Goal: Task Accomplishment & Management: Complete application form

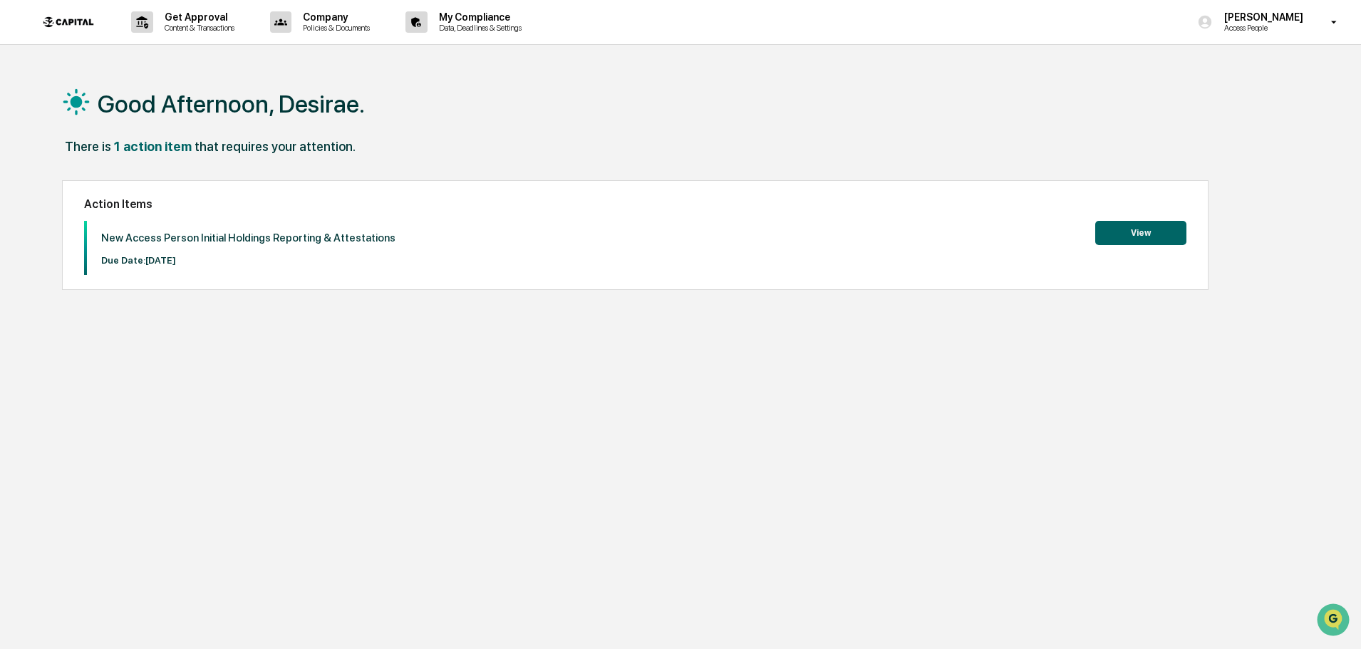
click at [1160, 238] on button "View" at bounding box center [1140, 233] width 91 height 24
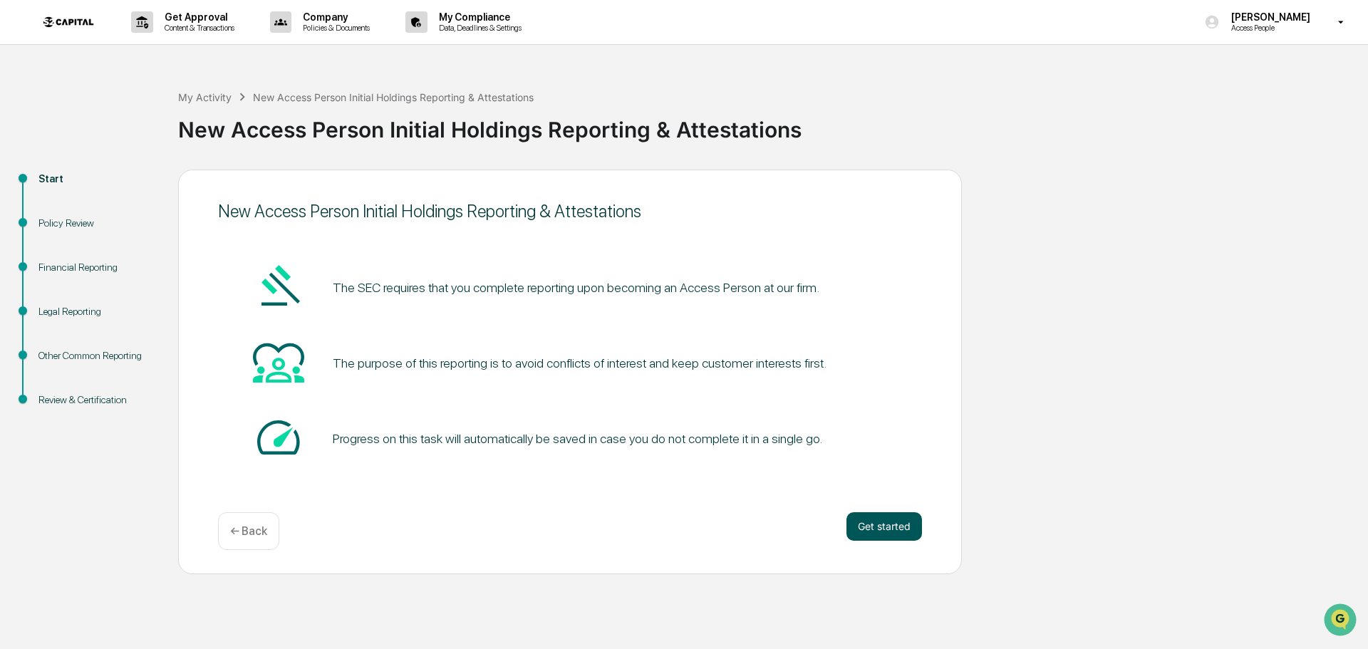
click at [877, 527] on button "Get started" at bounding box center [885, 526] width 76 height 29
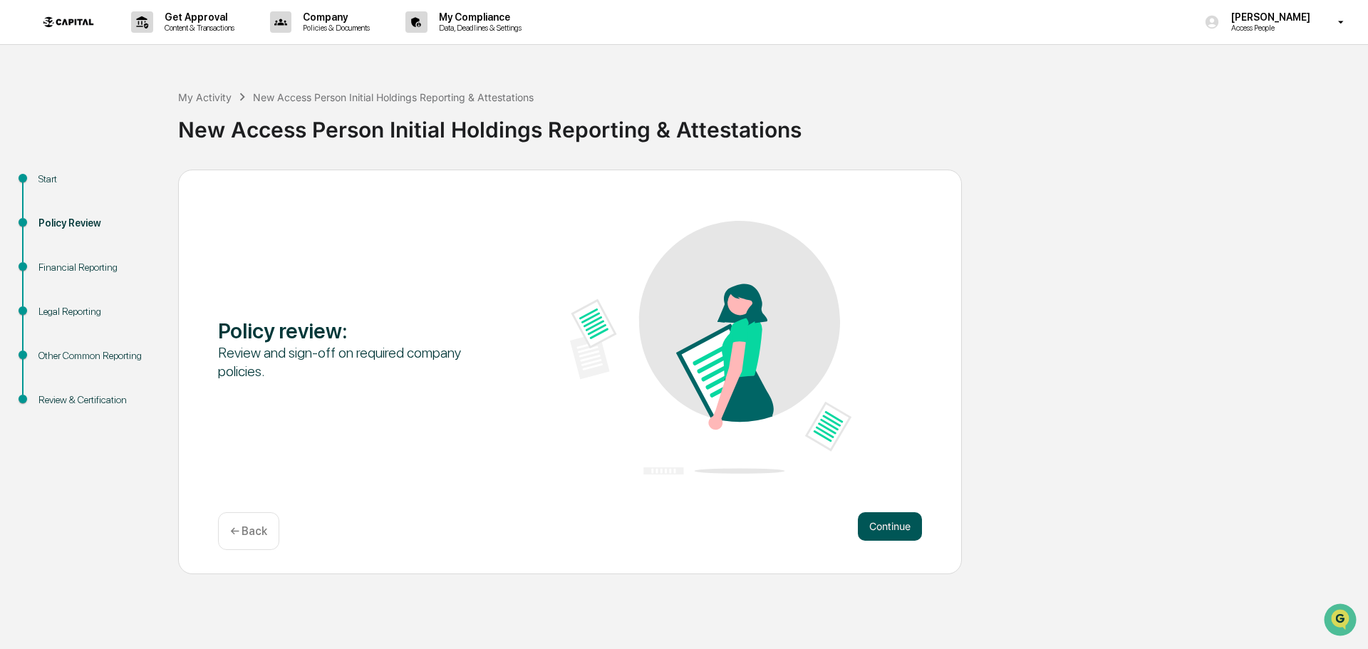
click at [883, 530] on button "Continue" at bounding box center [890, 526] width 64 height 29
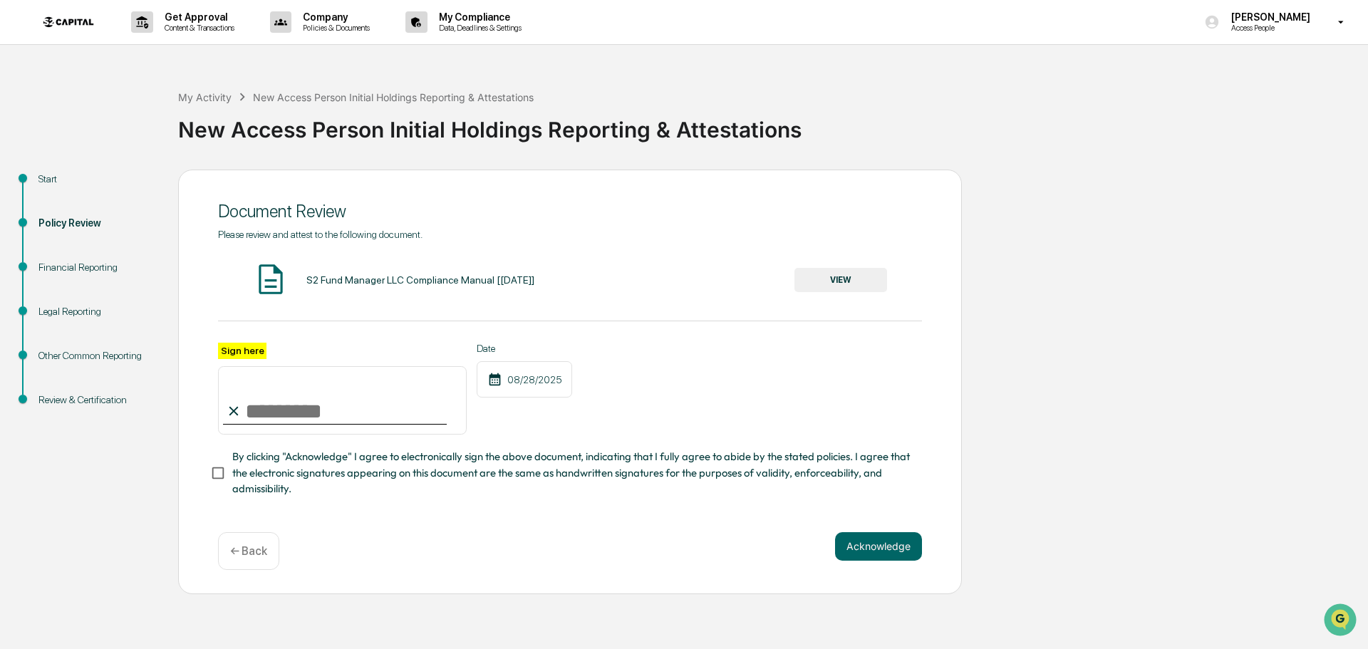
click at [361, 411] on input "Sign here" at bounding box center [342, 400] width 249 height 68
type input "**********"
click at [851, 545] on button "Acknowledge" at bounding box center [878, 546] width 87 height 29
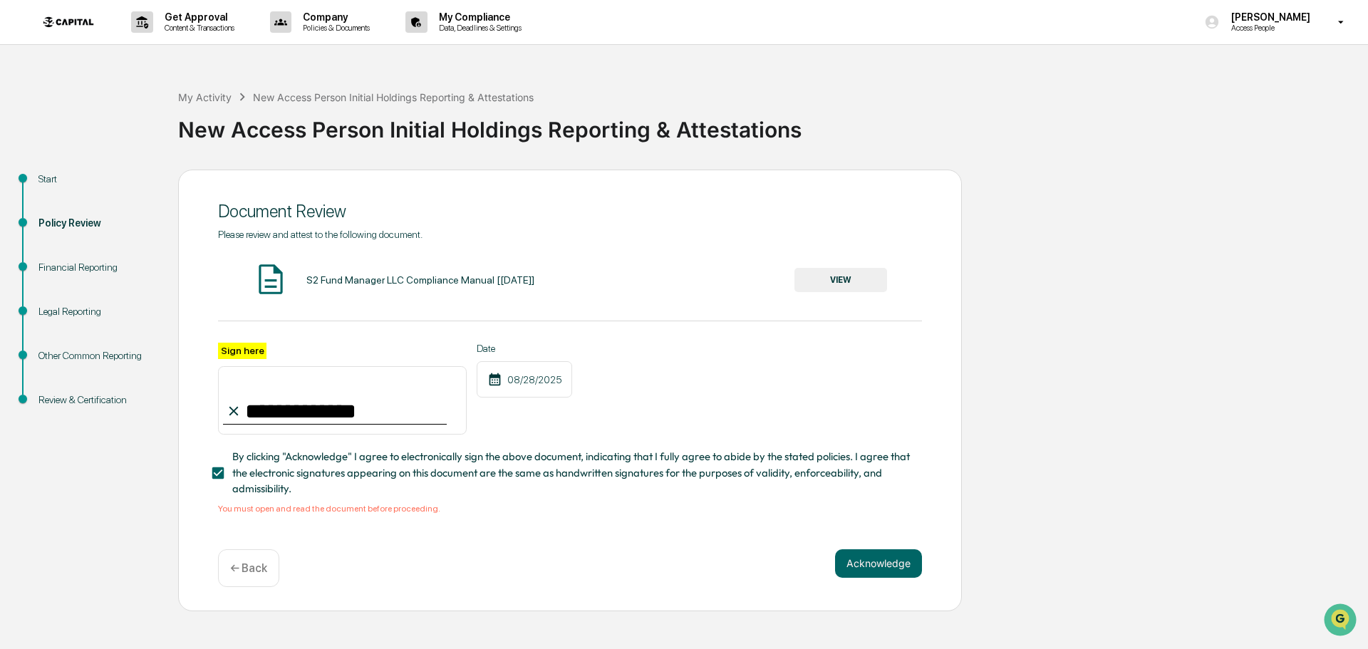
click at [813, 279] on button "VIEW" at bounding box center [841, 280] width 93 height 24
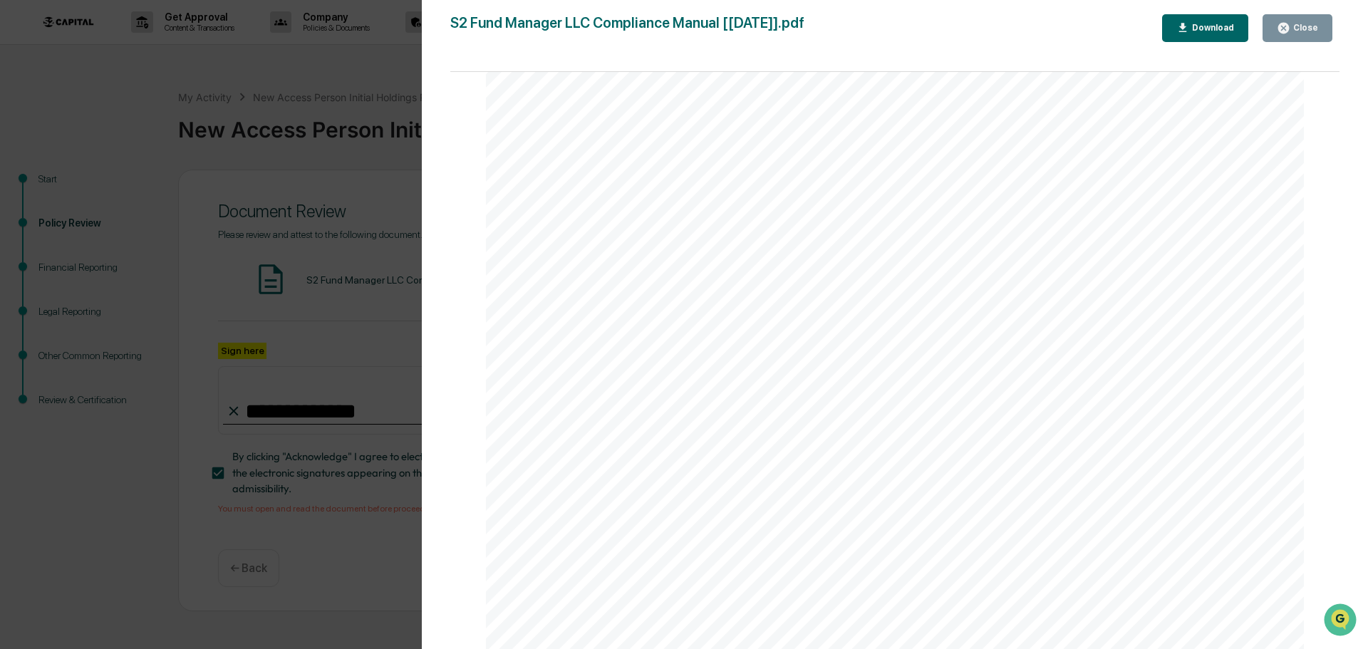
scroll to position [60869, 0]
click at [1325, 506] on div "Page 1/118 S2 Fund Manager, LLC COMPLIANCE MANUAL & CODE OF ETHICS Dated Effect…" at bounding box center [895, 368] width 890 height 592
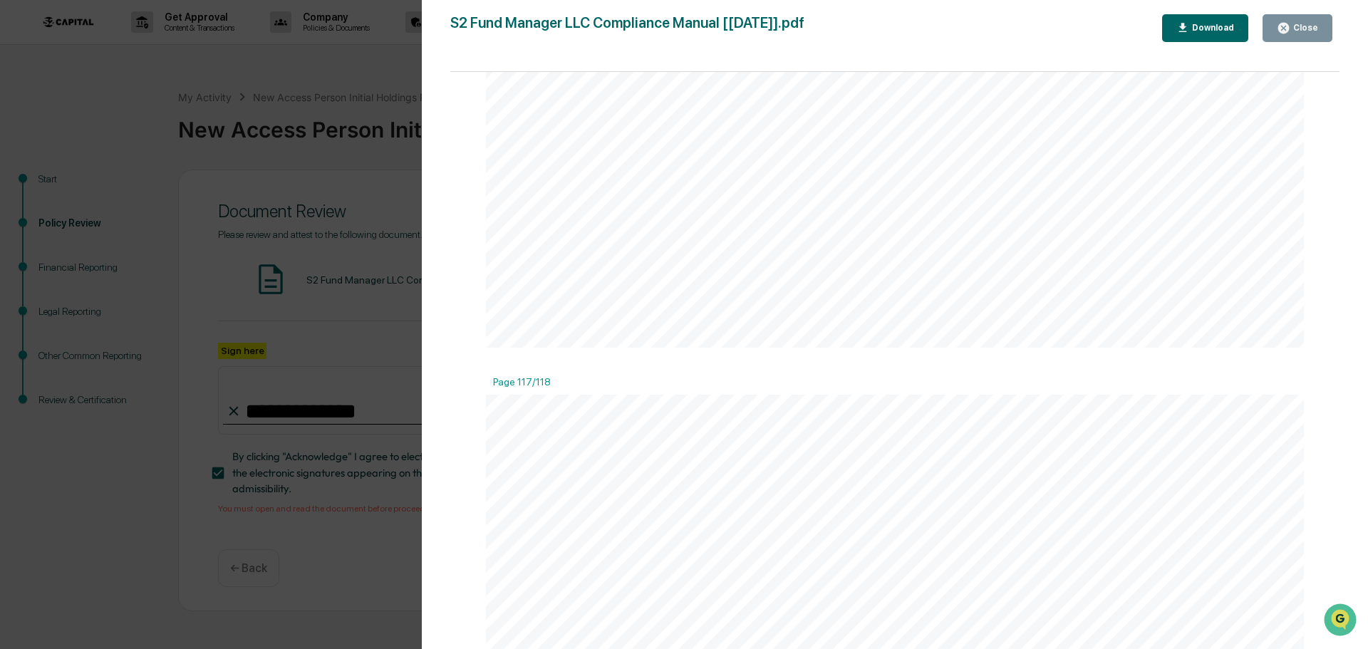
click at [1289, 24] on icon "button" at bounding box center [1284, 28] width 11 height 11
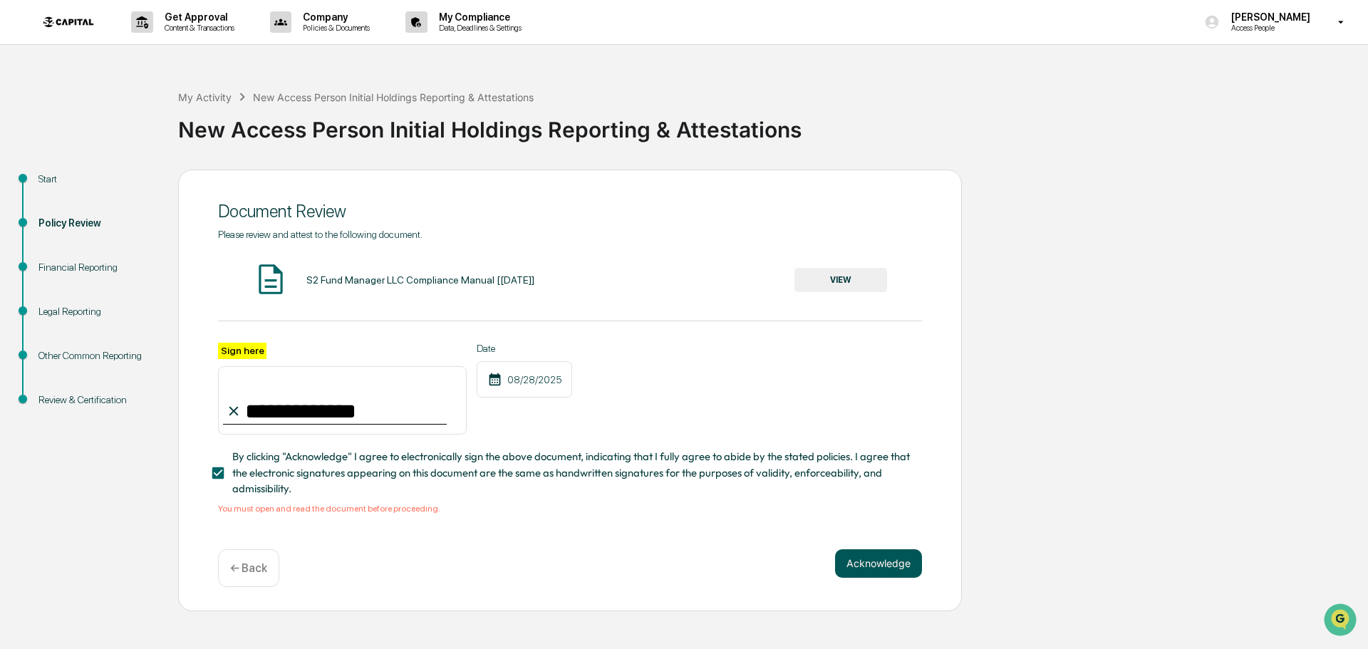
click at [908, 568] on button "Acknowledge" at bounding box center [878, 564] width 87 height 29
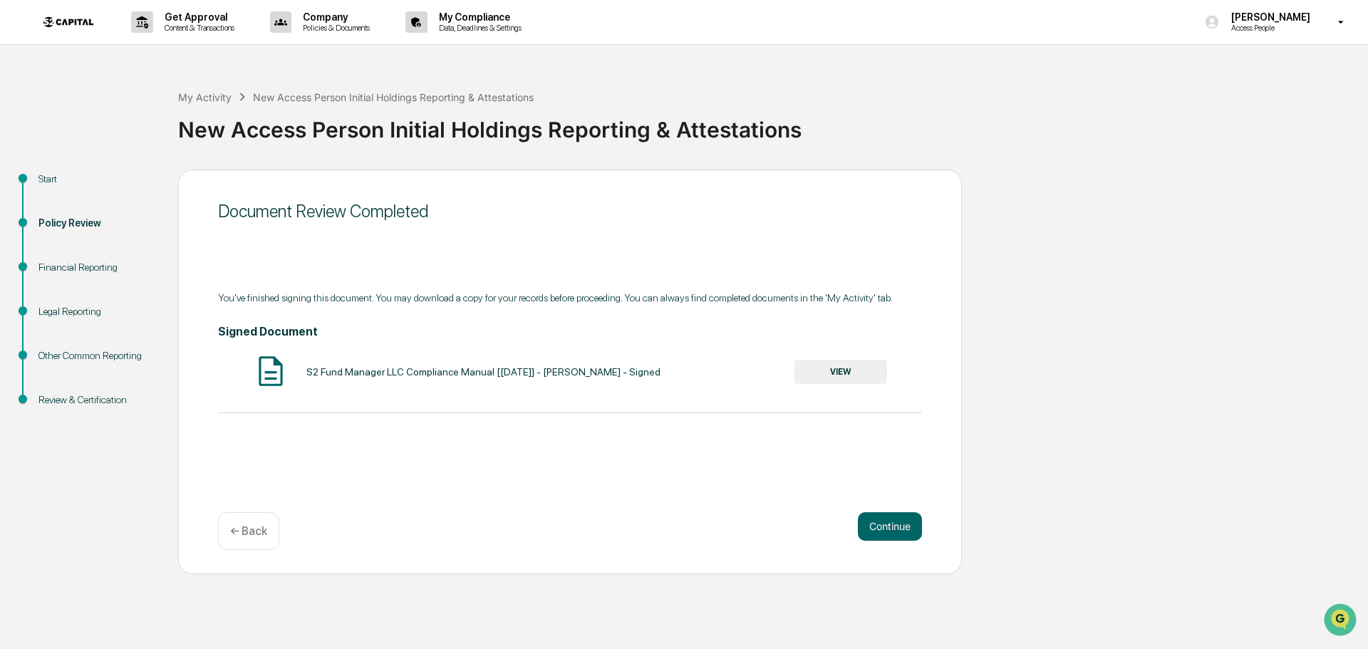
click at [867, 376] on button "VIEW" at bounding box center [841, 372] width 93 height 24
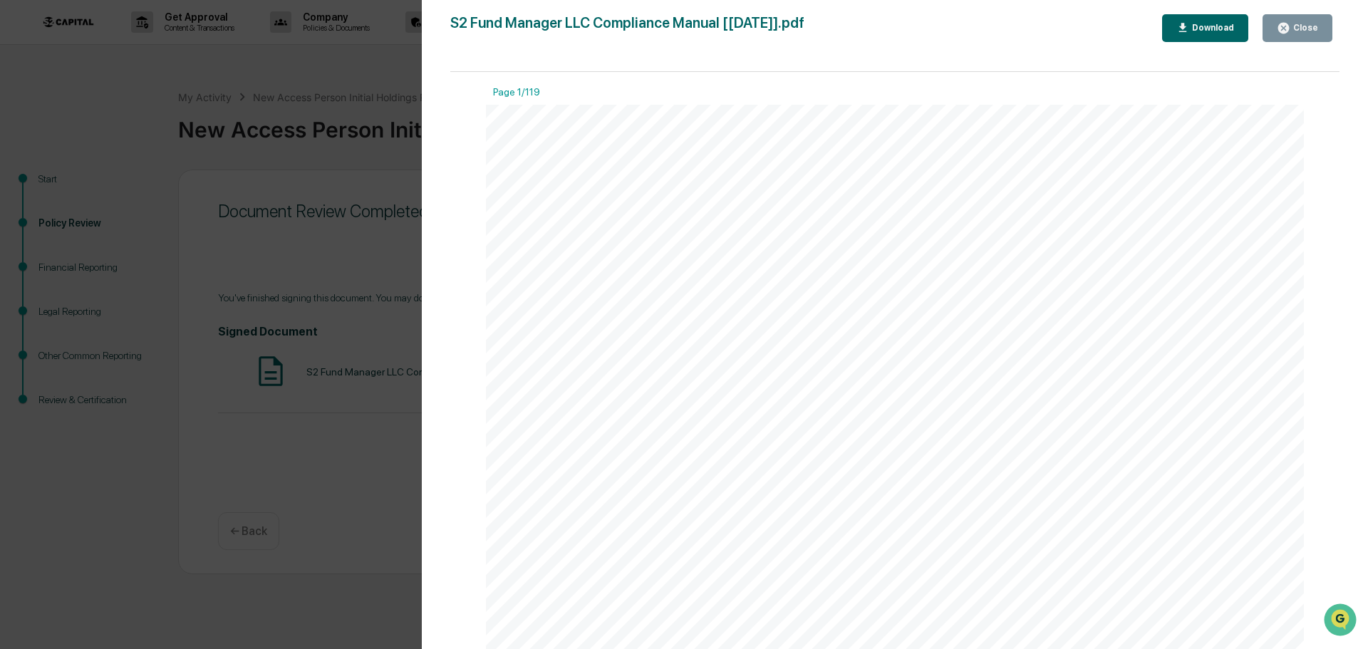
click at [1308, 40] on button "Close" at bounding box center [1298, 28] width 70 height 28
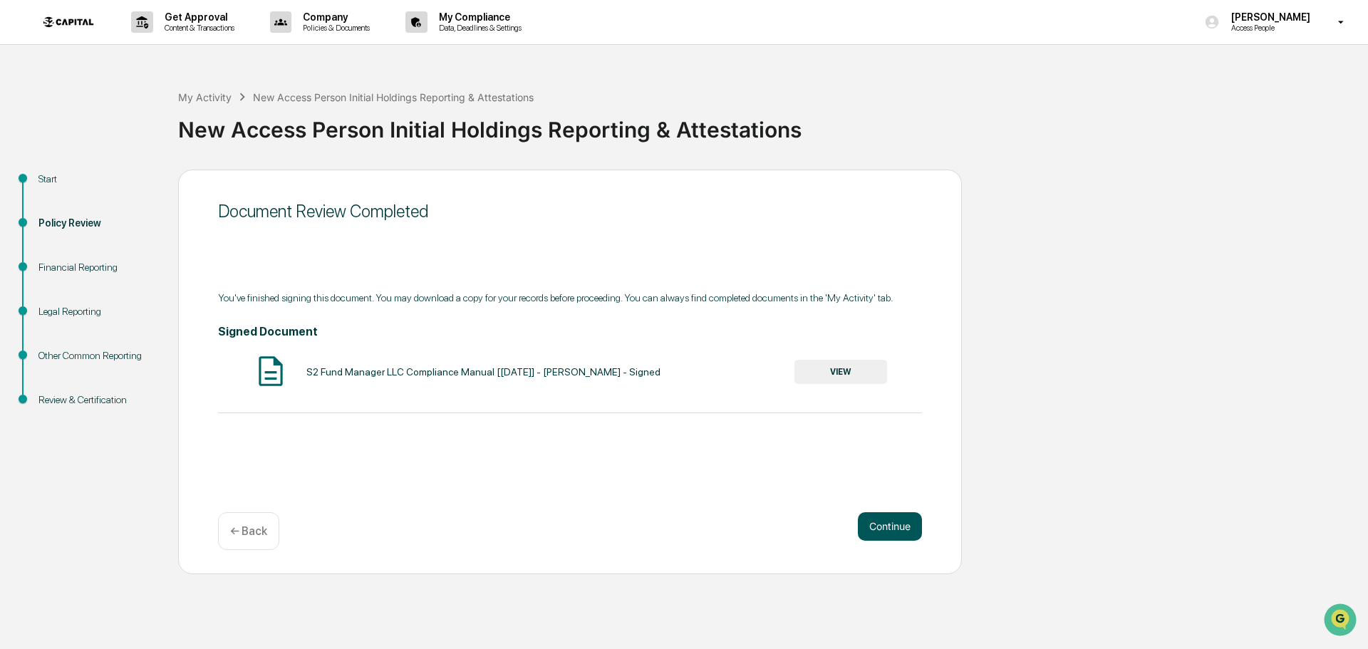
click at [913, 525] on button "Continue" at bounding box center [890, 526] width 64 height 29
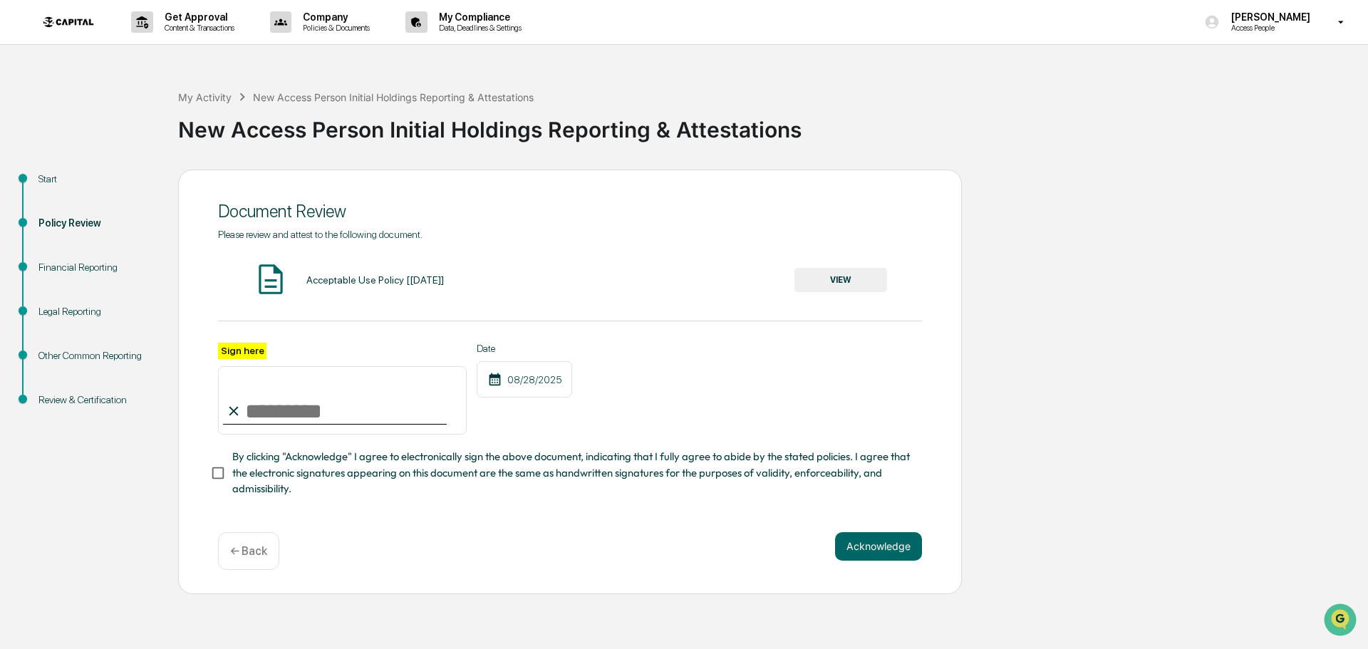
click at [863, 287] on button "VIEW" at bounding box center [841, 280] width 93 height 24
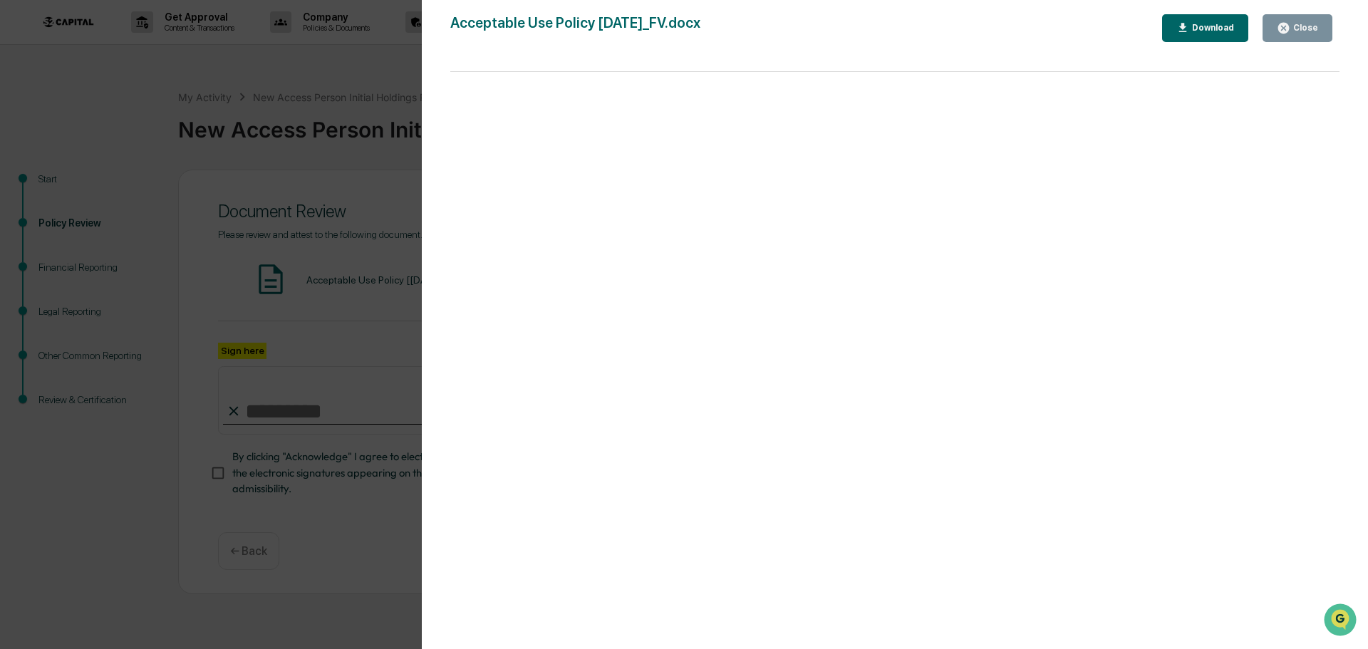
click at [1304, 27] on div "Close" at bounding box center [1305, 28] width 28 height 10
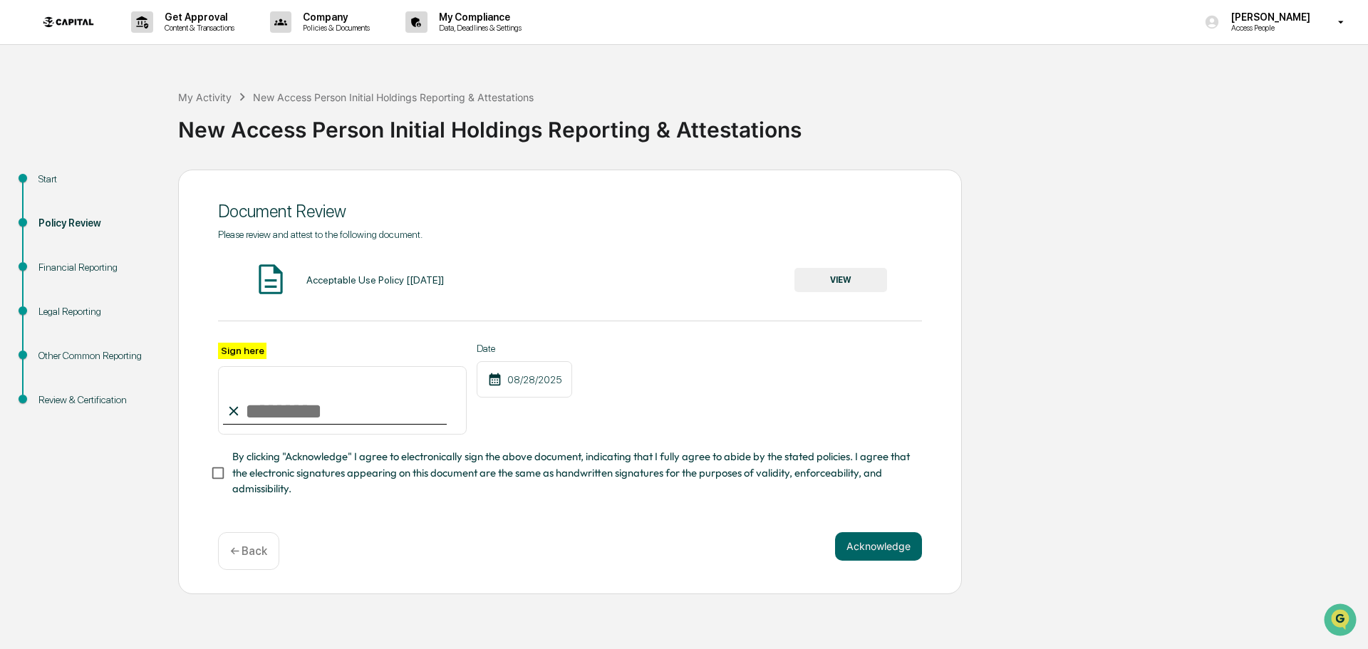
click at [294, 413] on input "Sign here" at bounding box center [342, 400] width 249 height 68
type input "**********"
click at [863, 542] on button "Acknowledge" at bounding box center [878, 546] width 87 height 29
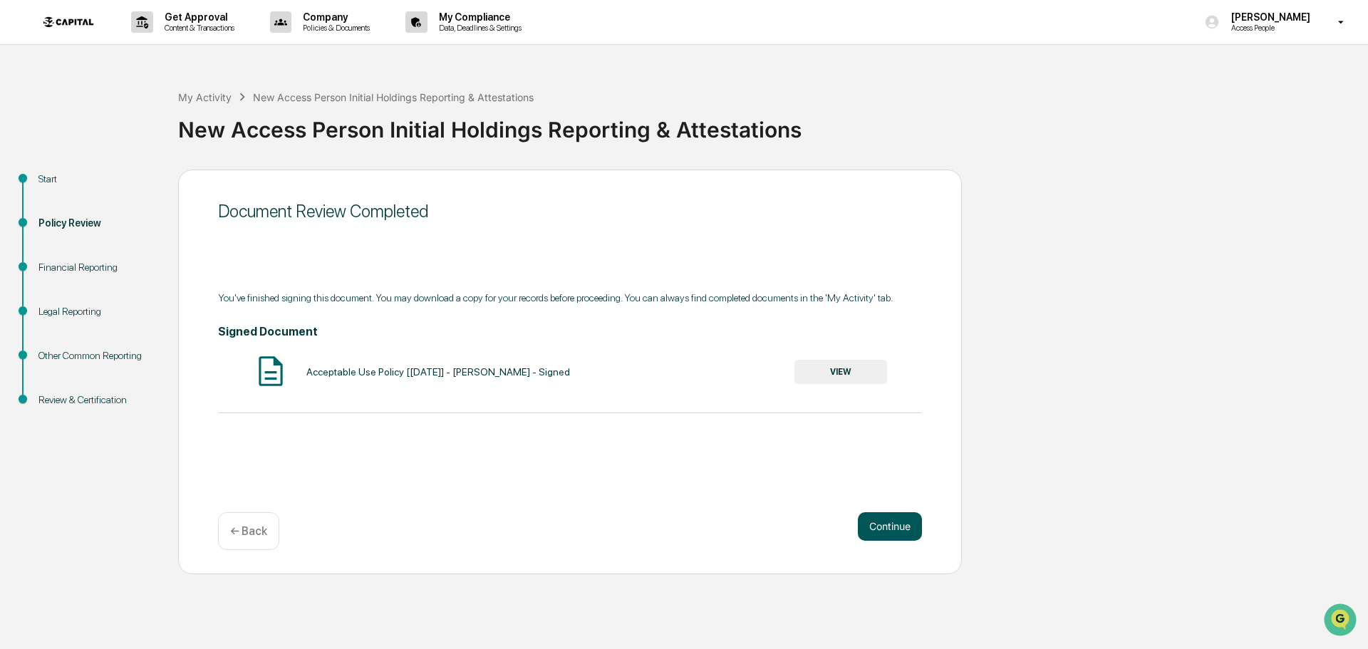
click at [874, 517] on button "Continue" at bounding box center [890, 526] width 64 height 29
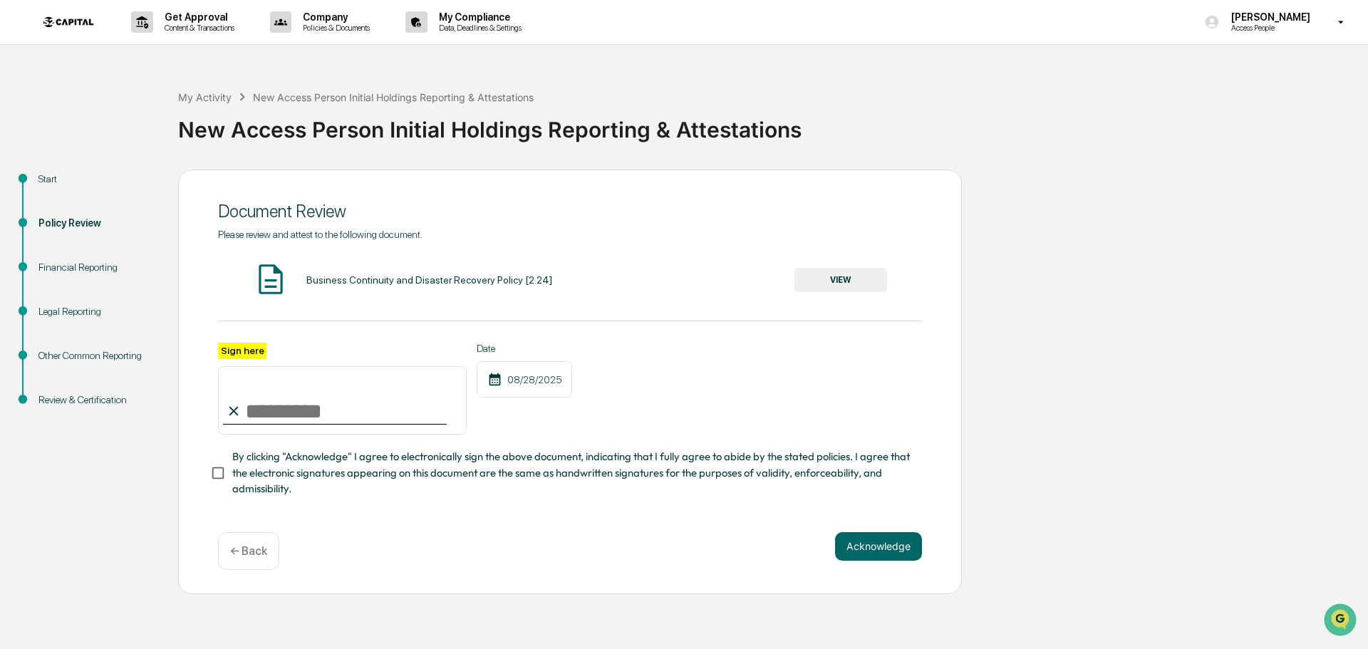
click at [833, 287] on button "VIEW" at bounding box center [841, 280] width 93 height 24
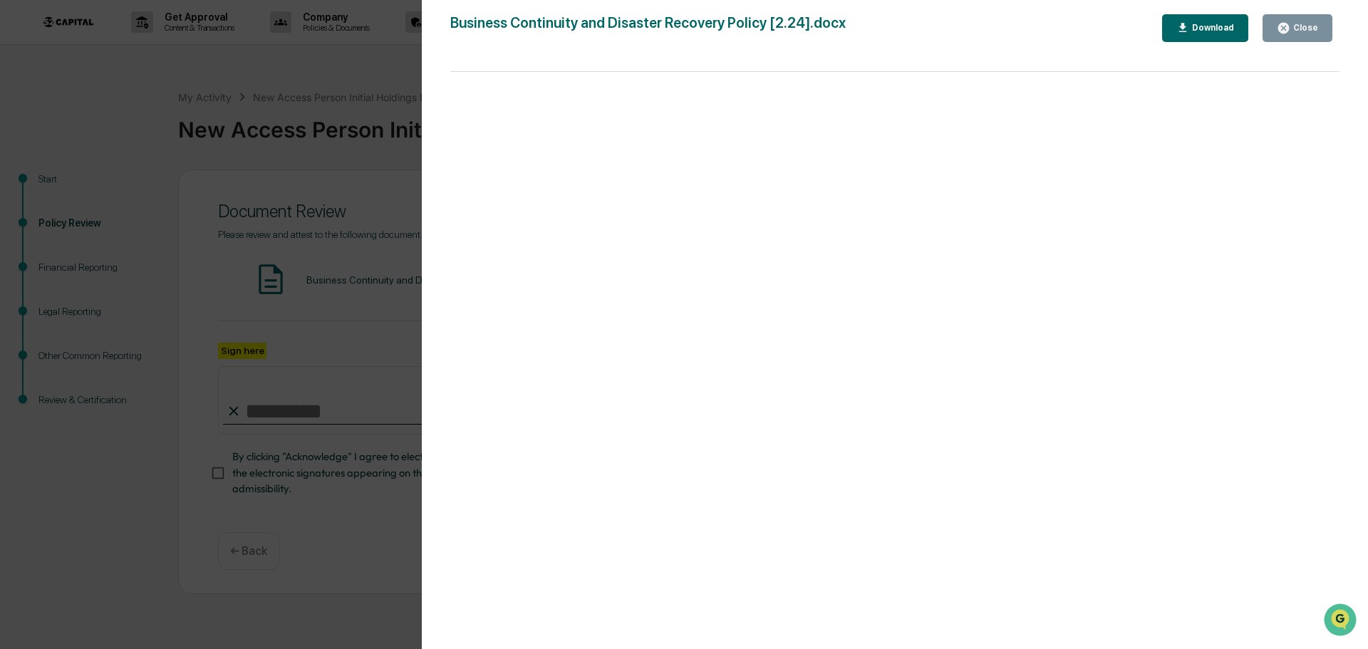
click at [1293, 35] on button "Close" at bounding box center [1298, 28] width 70 height 28
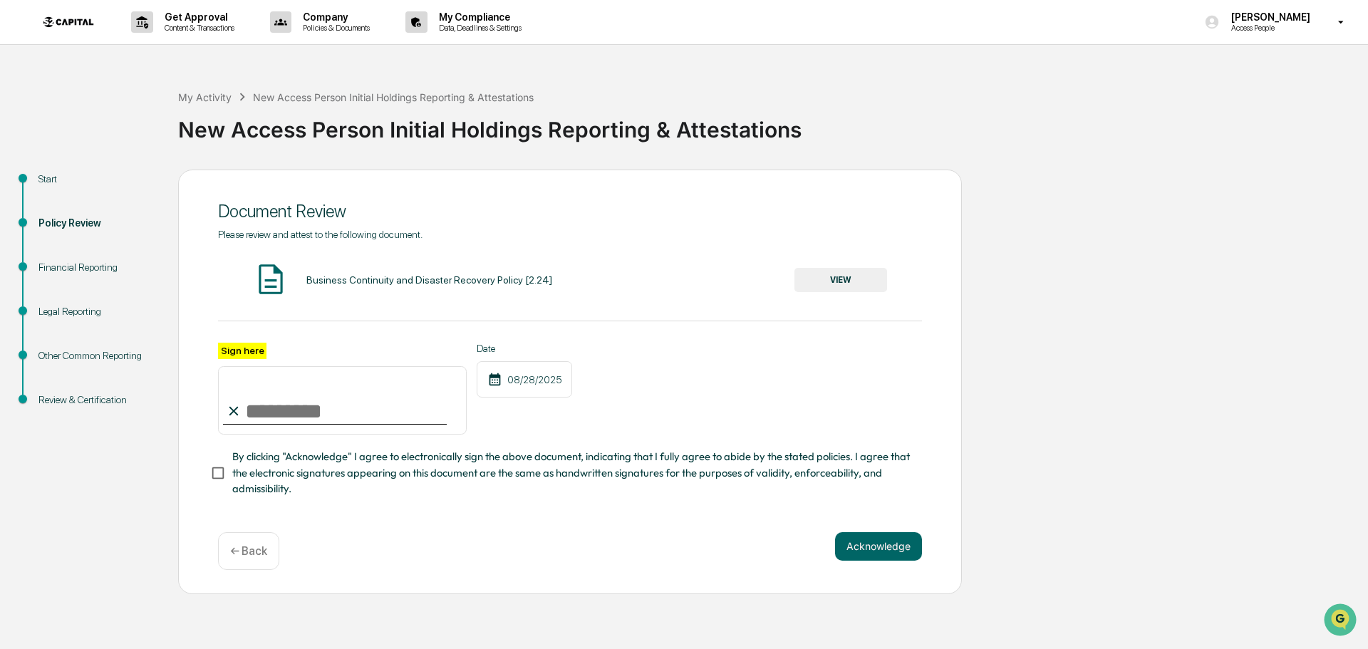
click at [368, 412] on input "Sign here" at bounding box center [342, 400] width 249 height 68
type input "**********"
click at [305, 482] on span "By clicking "Acknowledge" I agree to electronically sign the above document, in…" at bounding box center [571, 473] width 679 height 48
click at [902, 551] on button "Acknowledge" at bounding box center [878, 546] width 87 height 29
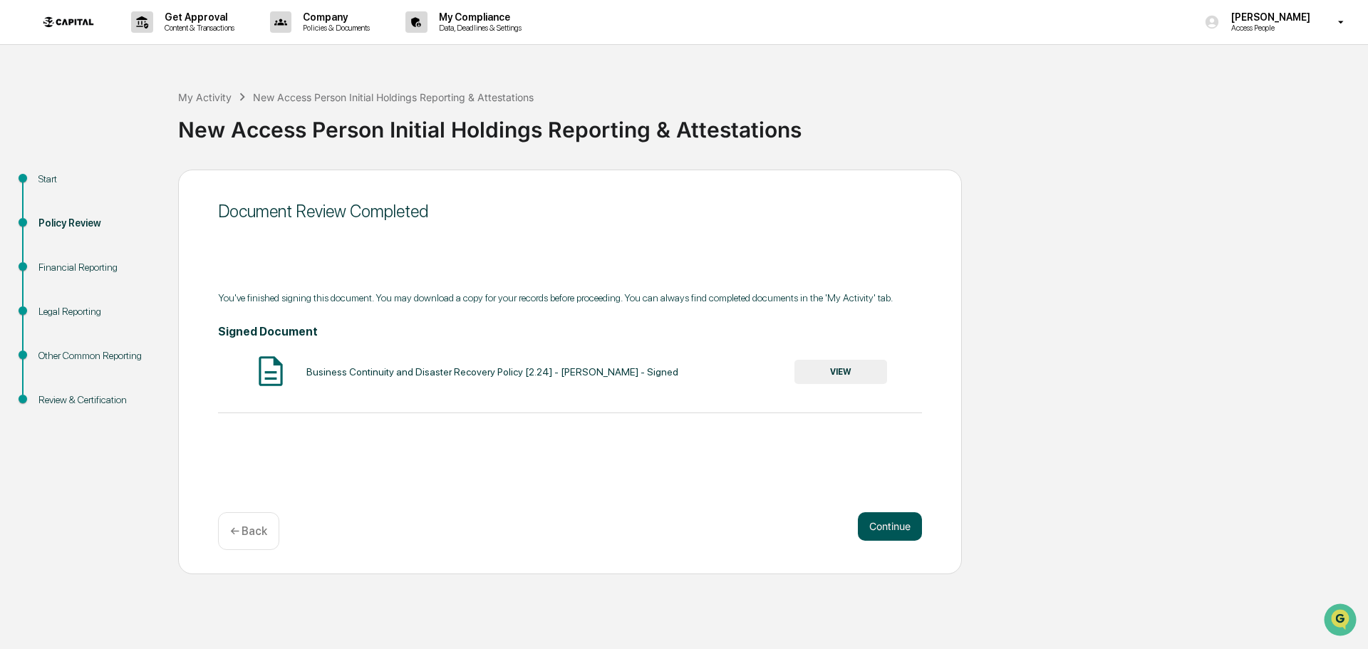
click at [904, 522] on button "Continue" at bounding box center [890, 526] width 64 height 29
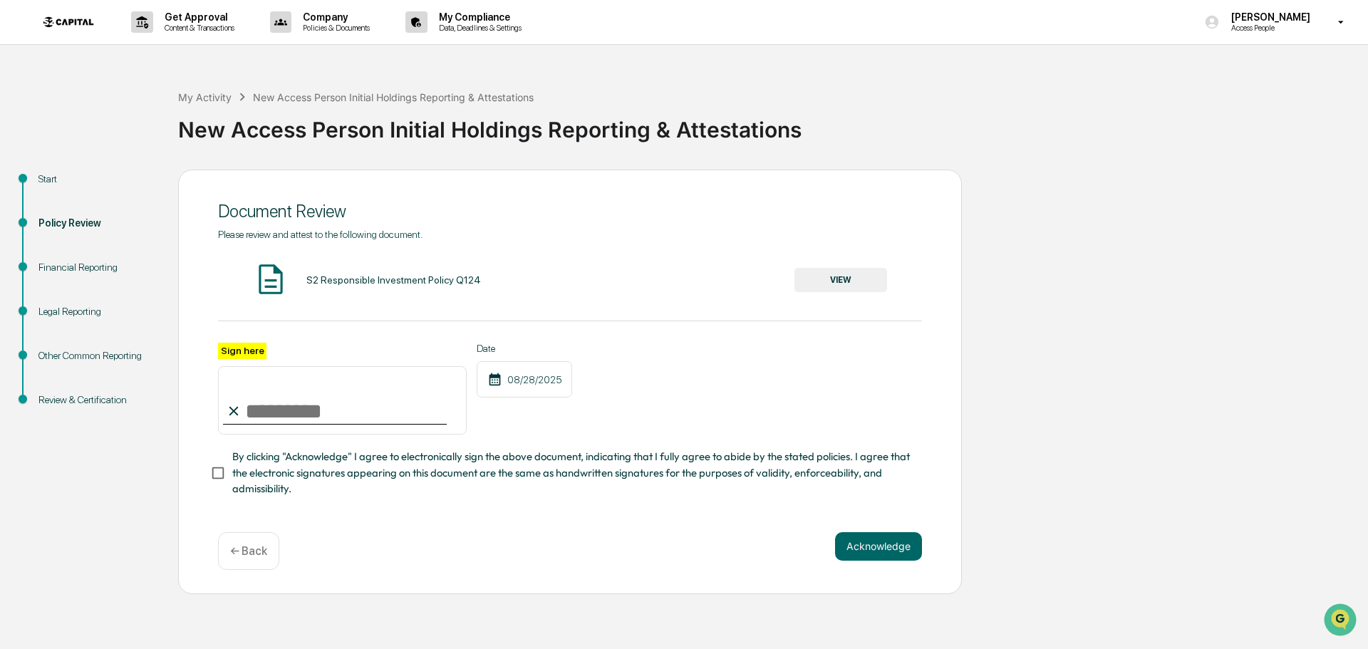
click at [845, 284] on button "VIEW" at bounding box center [841, 280] width 93 height 24
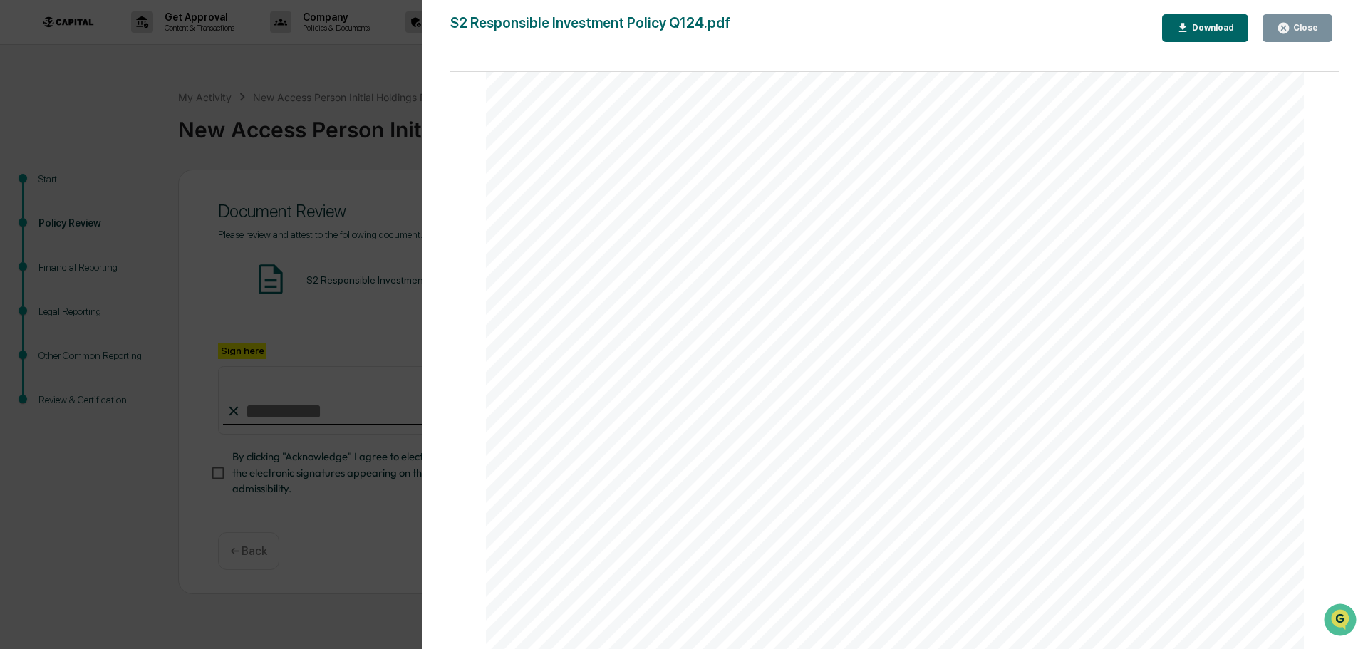
scroll to position [2725, 0]
click at [1282, 40] on button "Close" at bounding box center [1298, 28] width 70 height 28
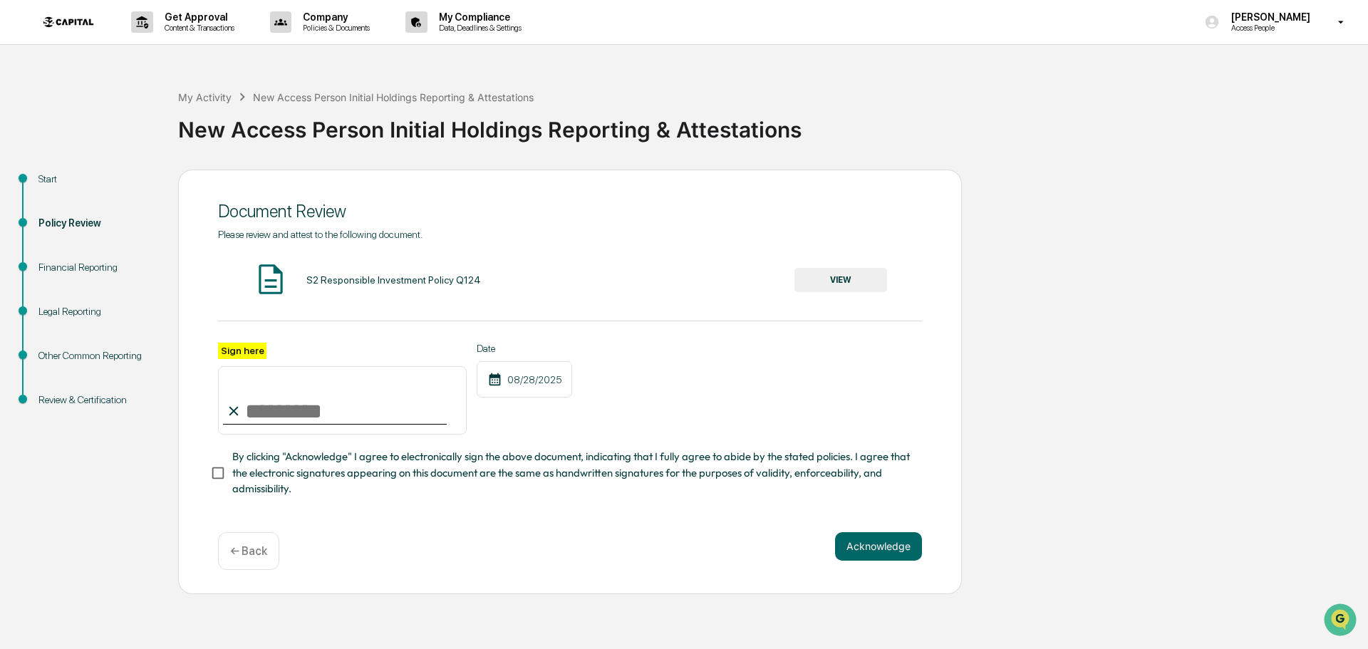
click at [371, 426] on input "Sign here" at bounding box center [342, 400] width 249 height 68
type input "**********"
click at [878, 546] on button "Acknowledge" at bounding box center [878, 546] width 87 height 29
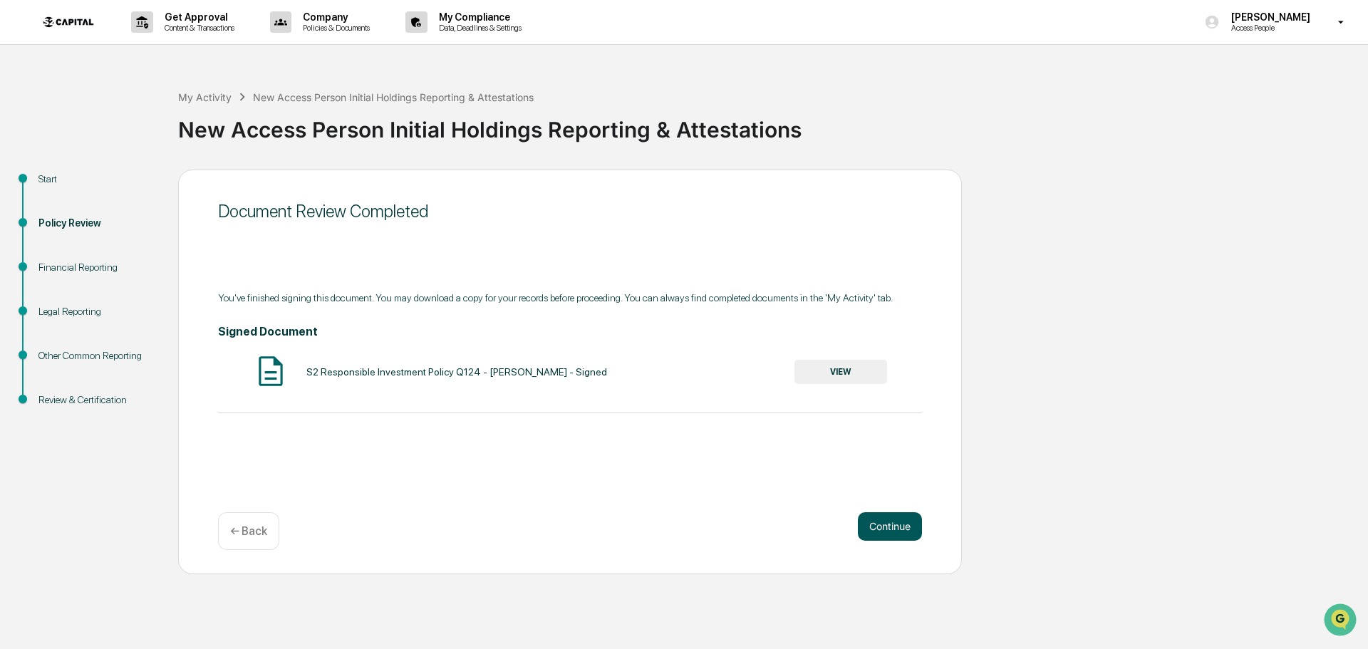
click at [883, 524] on button "Continue" at bounding box center [890, 526] width 64 height 29
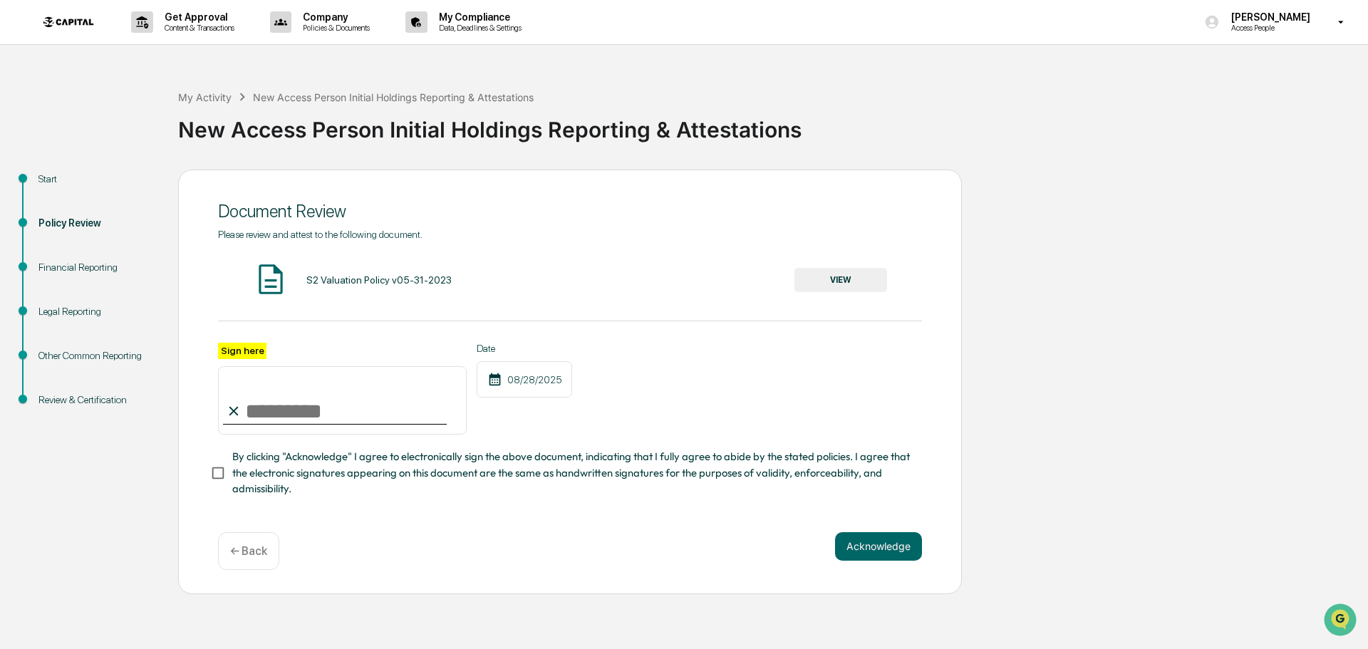
click at [851, 279] on button "VIEW" at bounding box center [841, 280] width 93 height 24
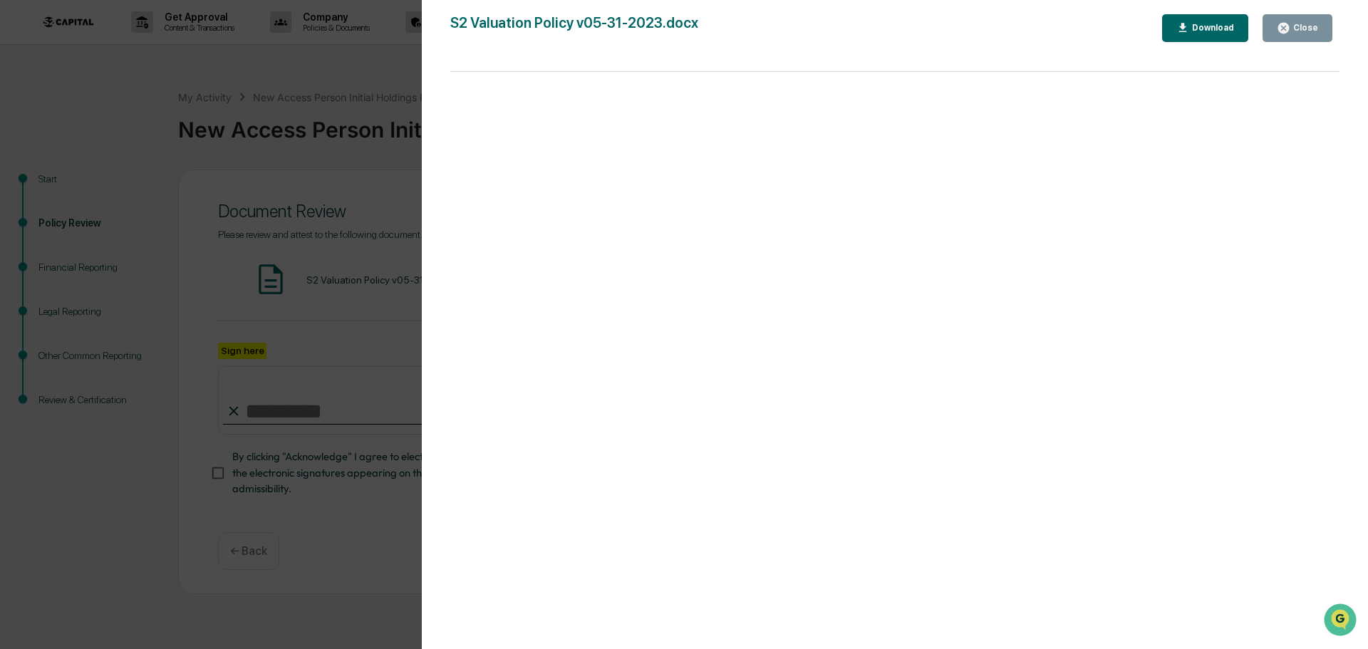
click at [1327, 30] on button "Close" at bounding box center [1298, 28] width 70 height 28
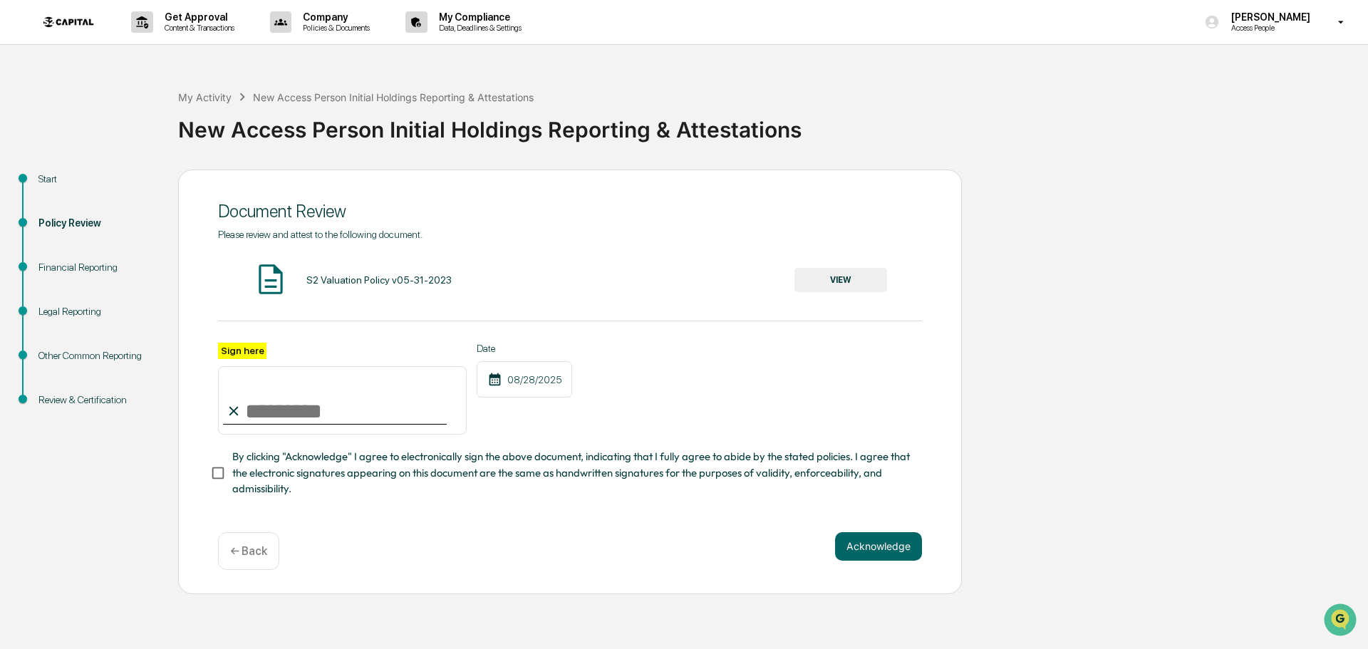
click at [309, 403] on input "Sign here" at bounding box center [342, 400] width 249 height 68
type input "**********"
click at [867, 554] on button "Acknowledge" at bounding box center [878, 546] width 87 height 29
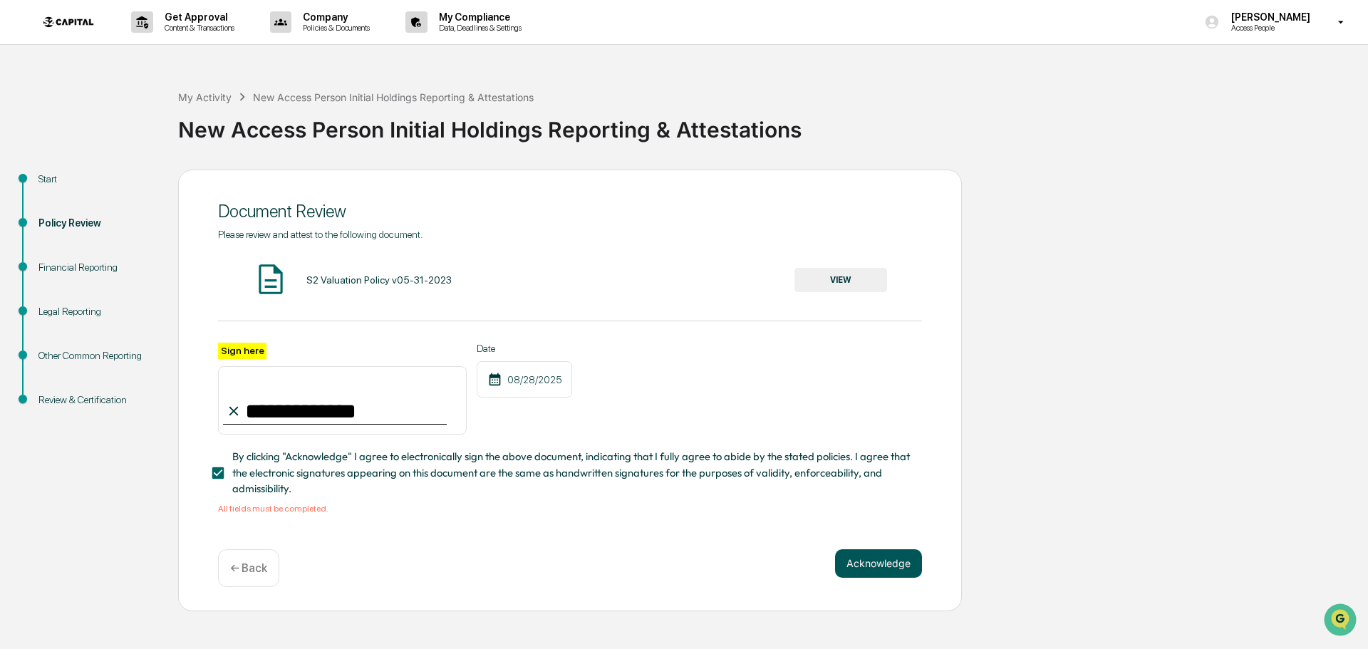
click at [886, 573] on button "Acknowledge" at bounding box center [878, 564] width 87 height 29
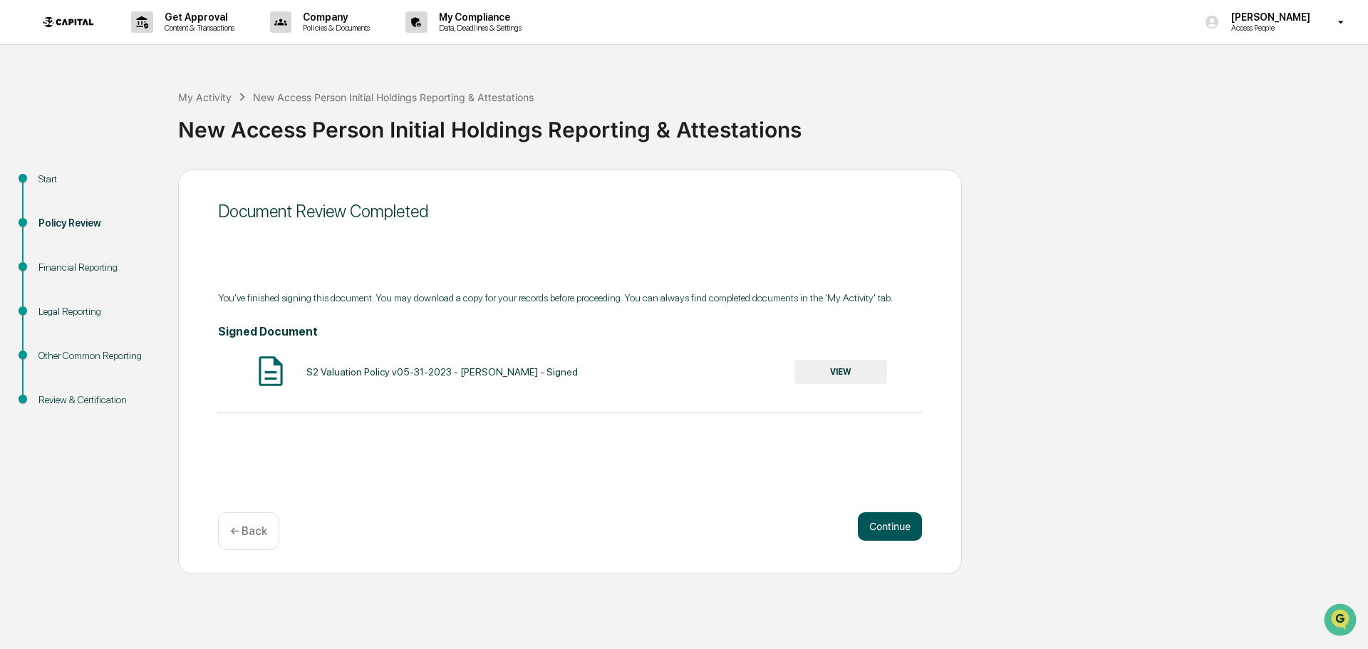
click at [900, 535] on button "Continue" at bounding box center [890, 526] width 64 height 29
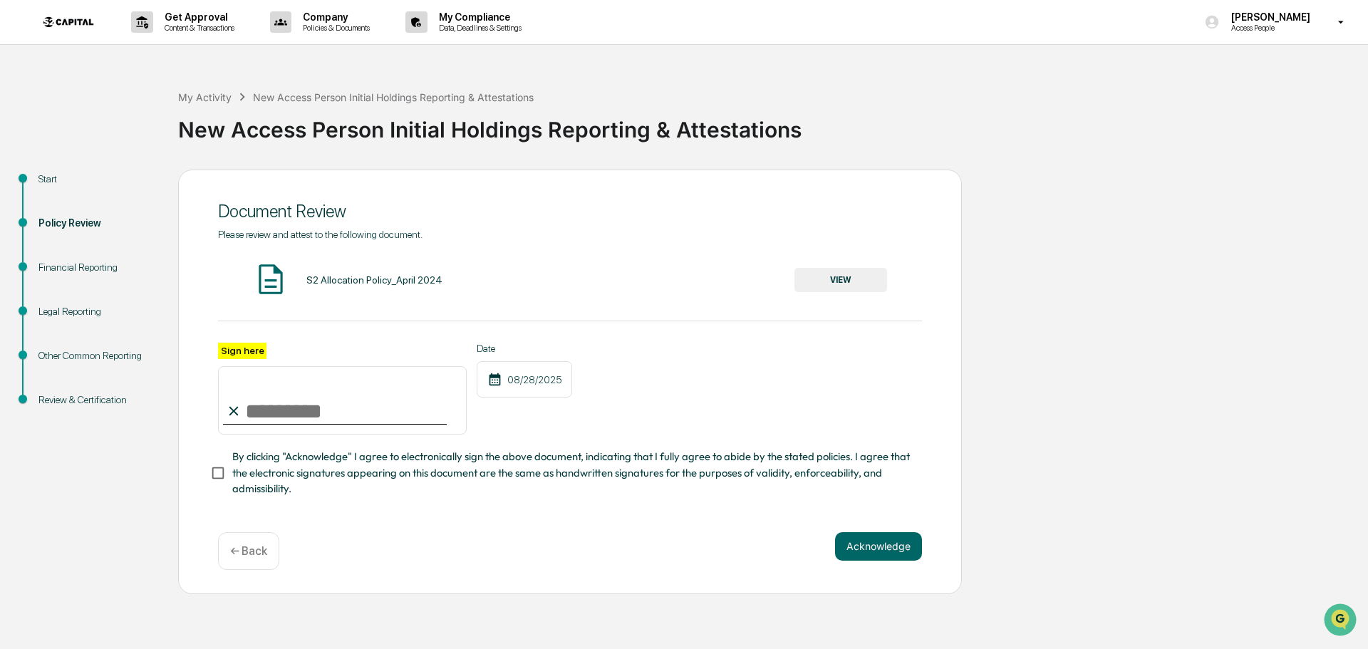
click at [852, 282] on button "VIEW" at bounding box center [841, 280] width 93 height 24
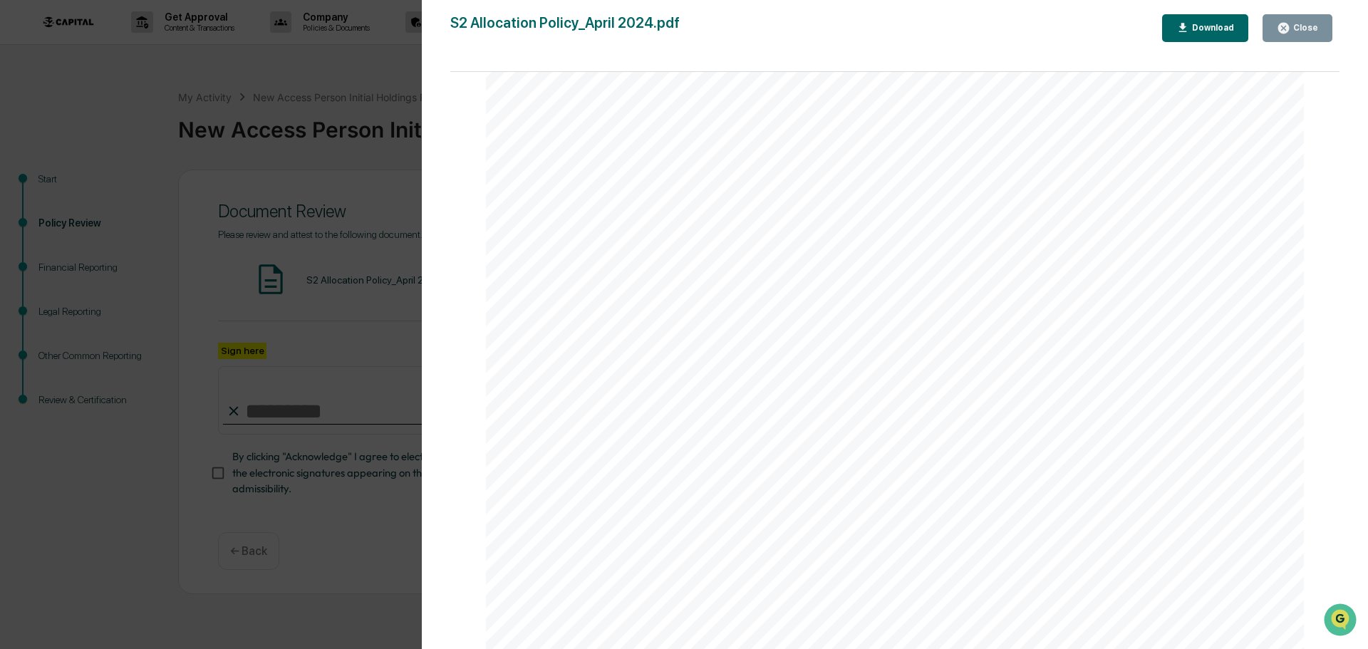
scroll to position [1619, 0]
click at [1309, 29] on div "Close" at bounding box center [1305, 28] width 28 height 10
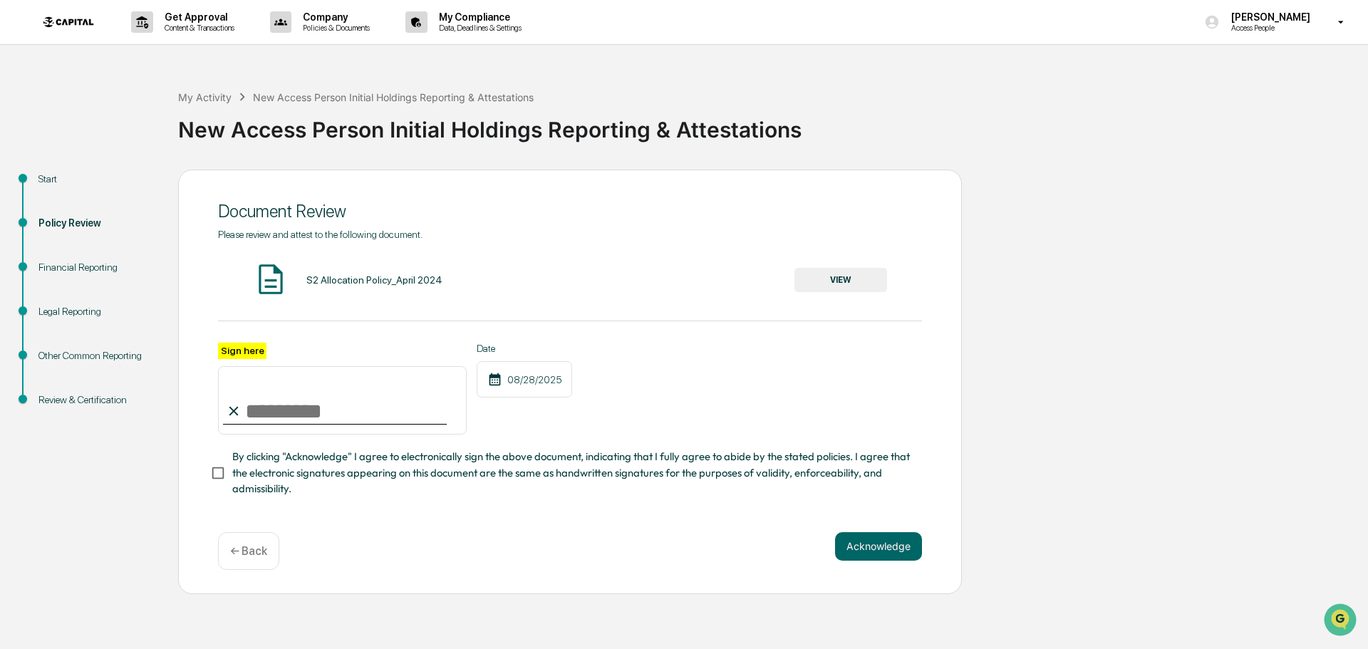
click at [231, 419] on icon at bounding box center [234, 411] width 16 height 16
click at [265, 414] on input "Sign here" at bounding box center [342, 400] width 249 height 68
type input "**********"
click at [329, 482] on span "By clicking "Acknowledge" I agree to electronically sign the above document, in…" at bounding box center [571, 473] width 679 height 48
click at [859, 554] on button "Acknowledge" at bounding box center [878, 546] width 87 height 29
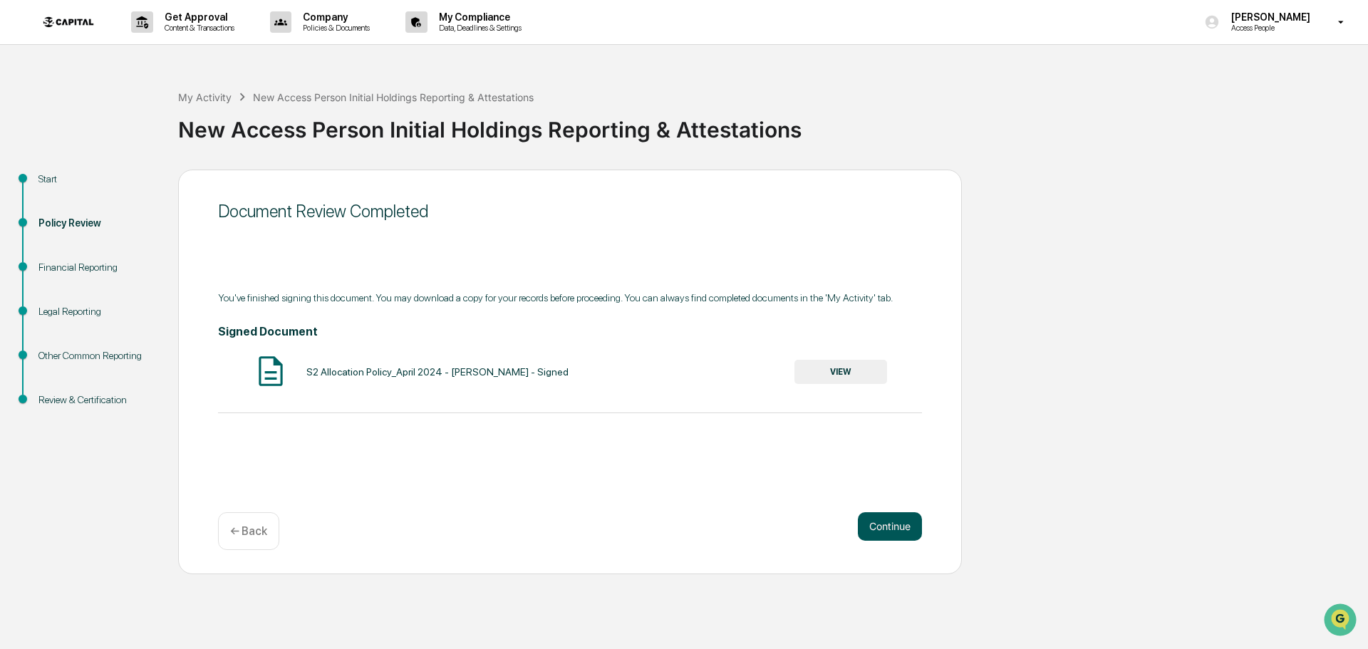
click at [882, 534] on button "Continue" at bounding box center [890, 526] width 64 height 29
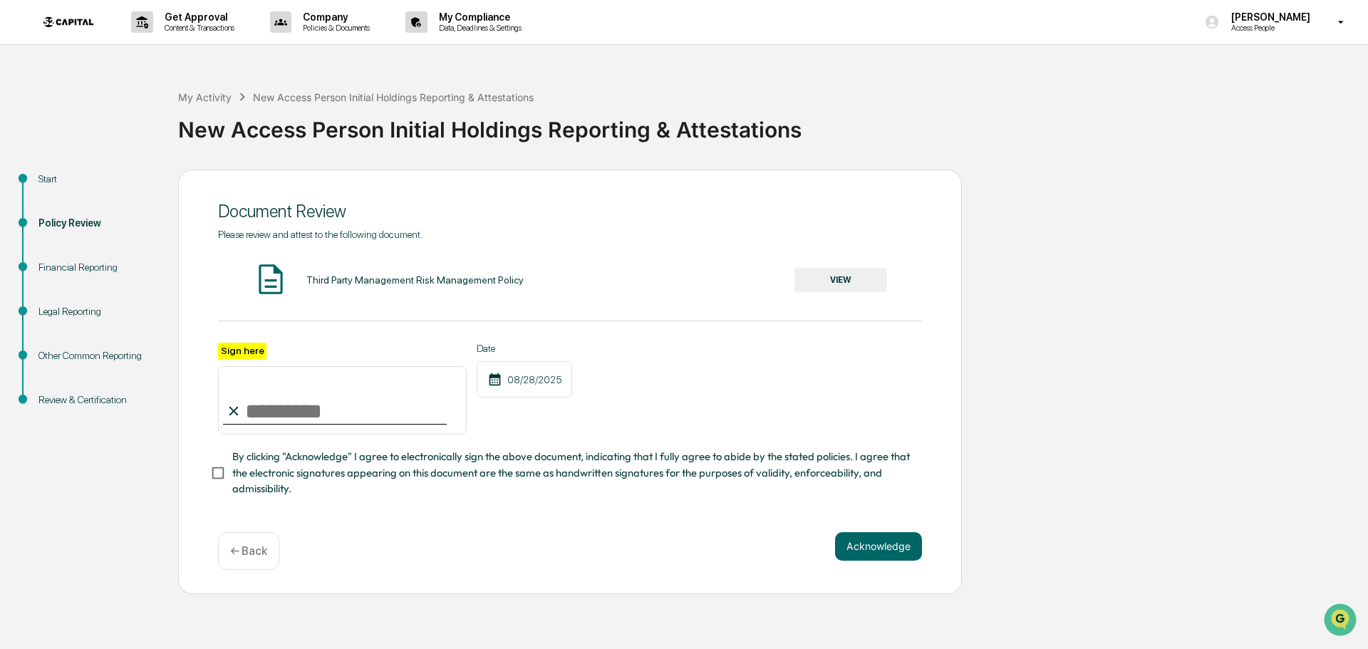
click at [842, 277] on button "VIEW" at bounding box center [841, 280] width 93 height 24
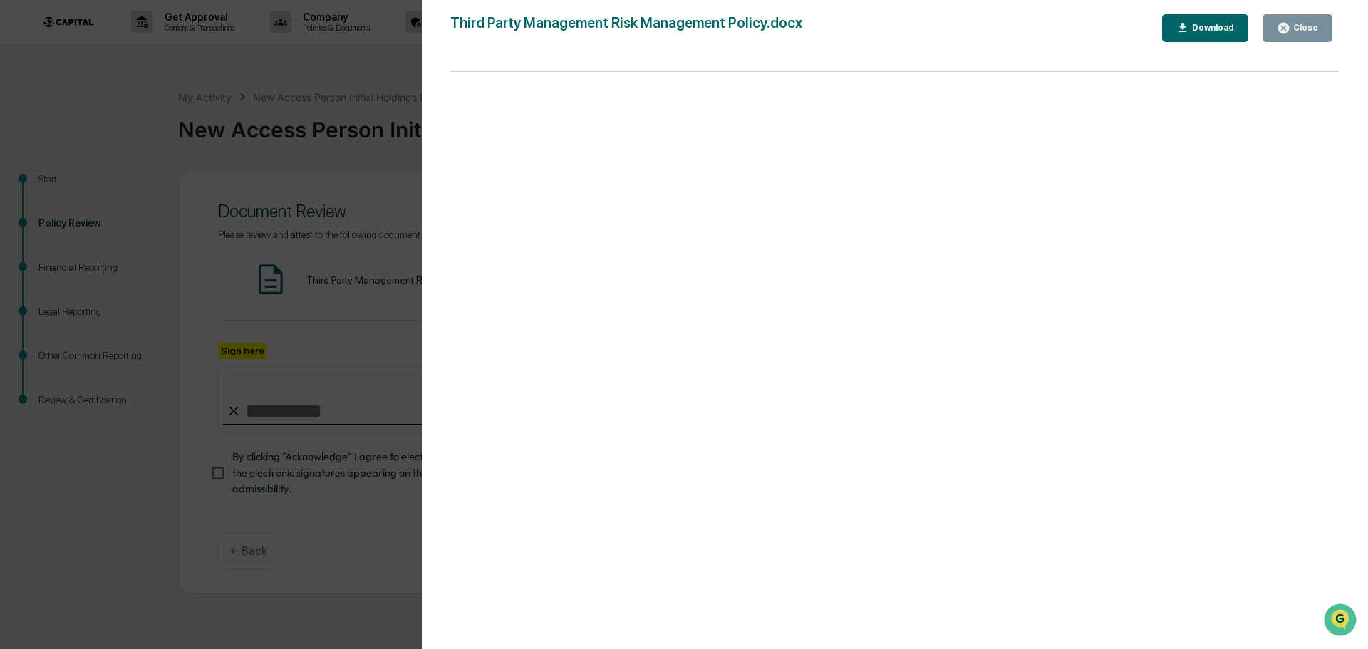
click at [1326, 24] on button "Close" at bounding box center [1298, 28] width 70 height 28
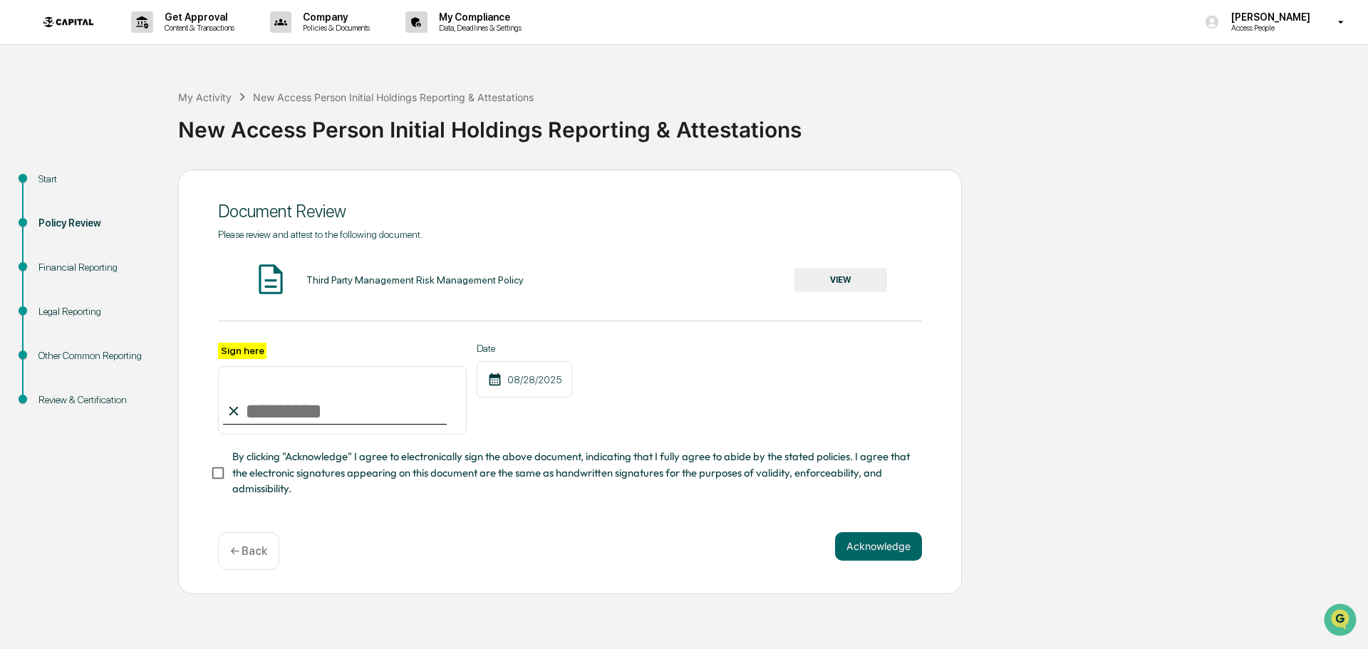
click at [358, 421] on input "Sign here" at bounding box center [342, 400] width 249 height 68
type input "**********"
click at [311, 463] on span "By clicking "Acknowledge" I agree to electronically sign the above document, in…" at bounding box center [571, 473] width 679 height 48
click at [853, 551] on button "Acknowledge" at bounding box center [878, 546] width 87 height 29
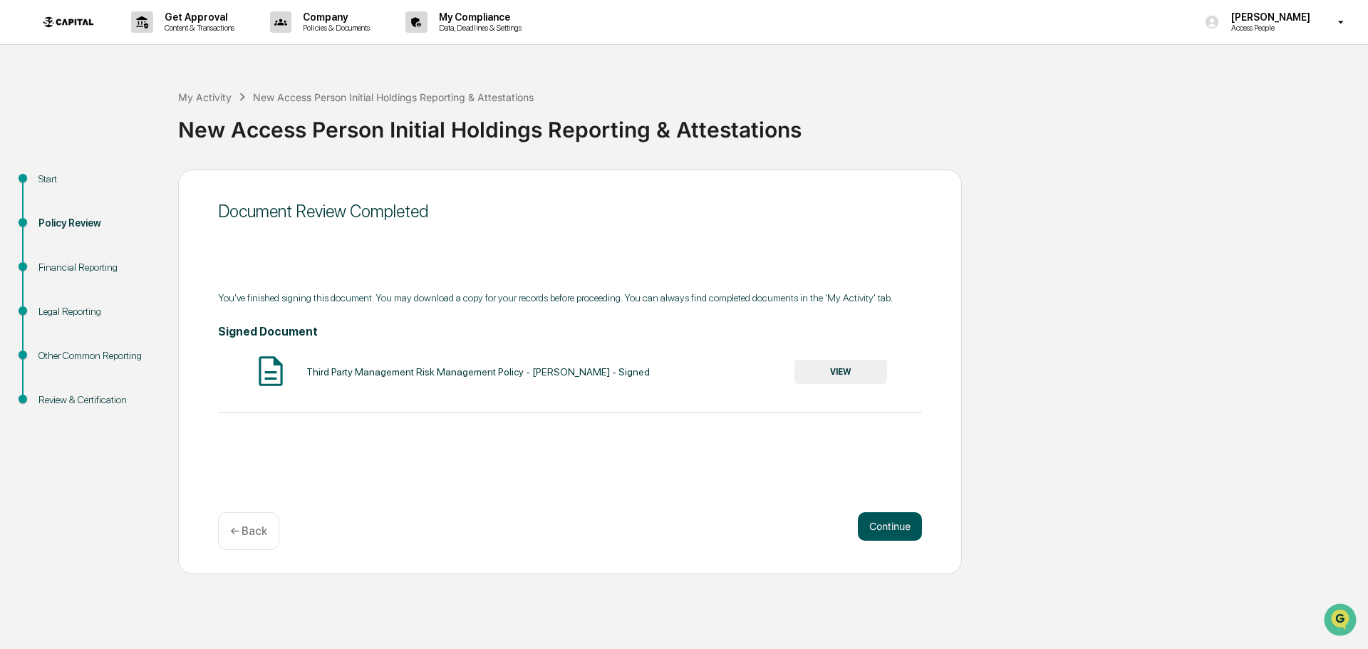
click at [867, 522] on button "Continue" at bounding box center [890, 526] width 64 height 29
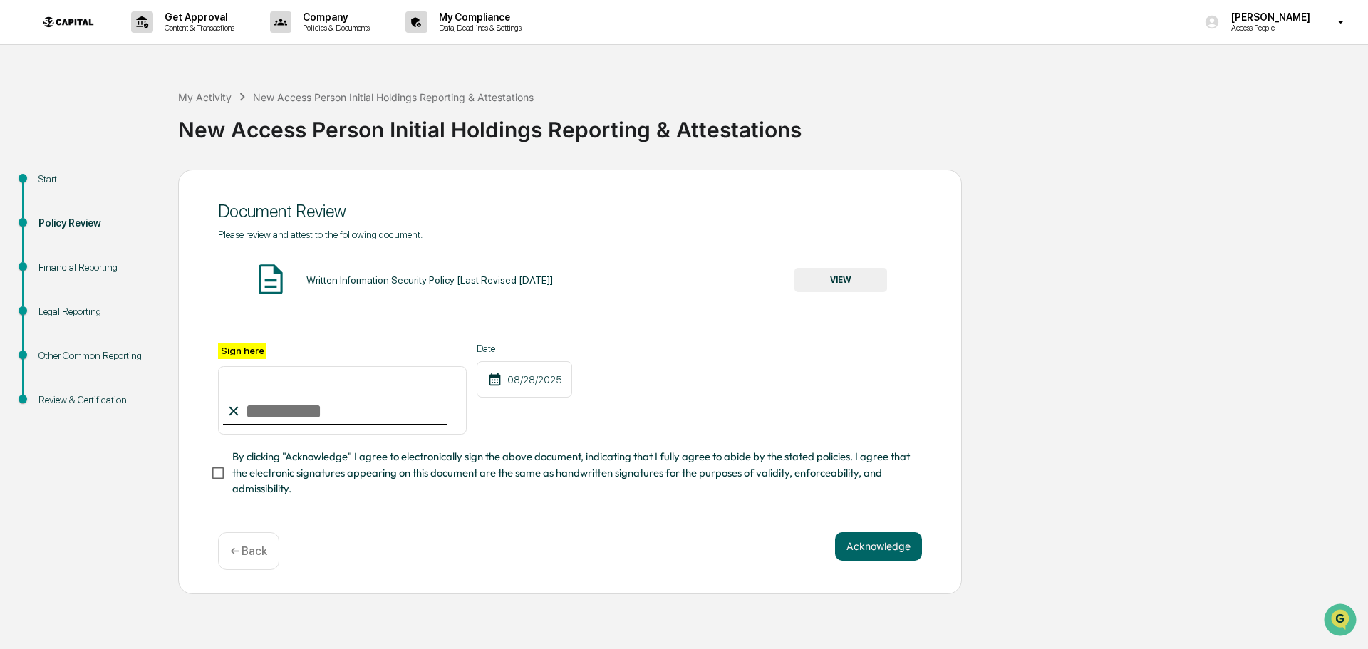
click at [867, 272] on button "VIEW" at bounding box center [841, 280] width 93 height 24
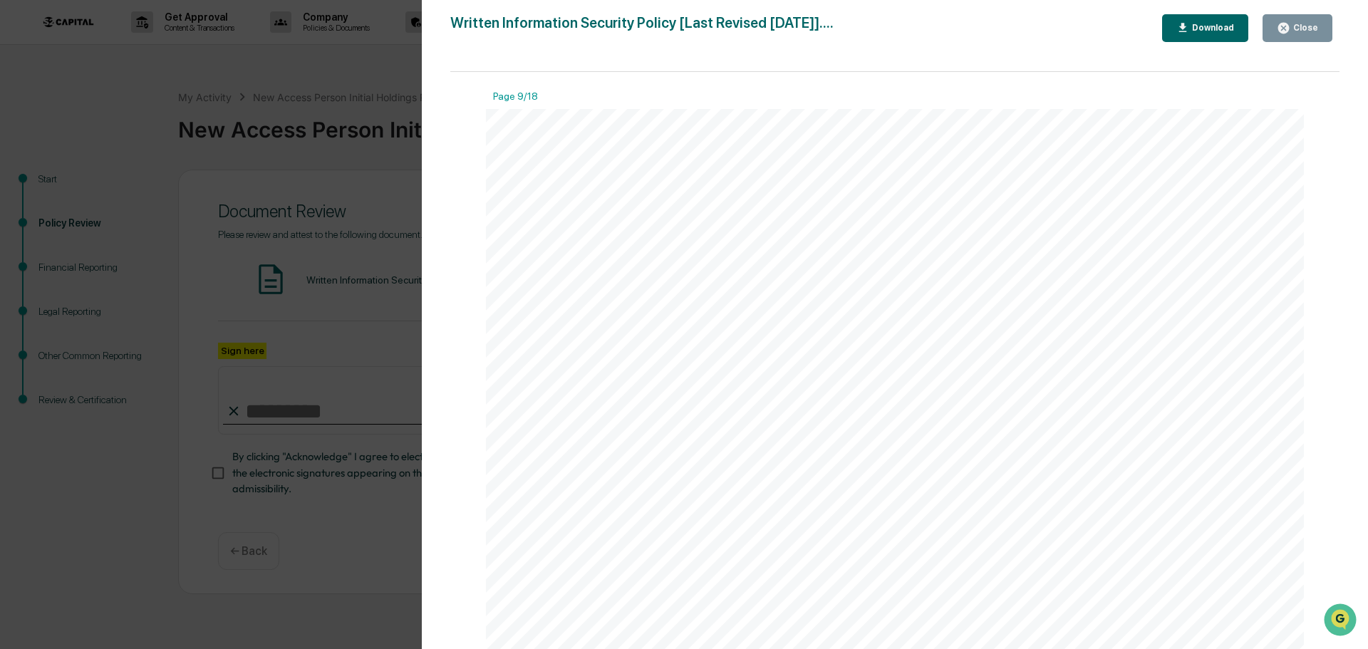
scroll to position [8981, 0]
click at [1289, 30] on icon "button" at bounding box center [1284, 28] width 14 height 14
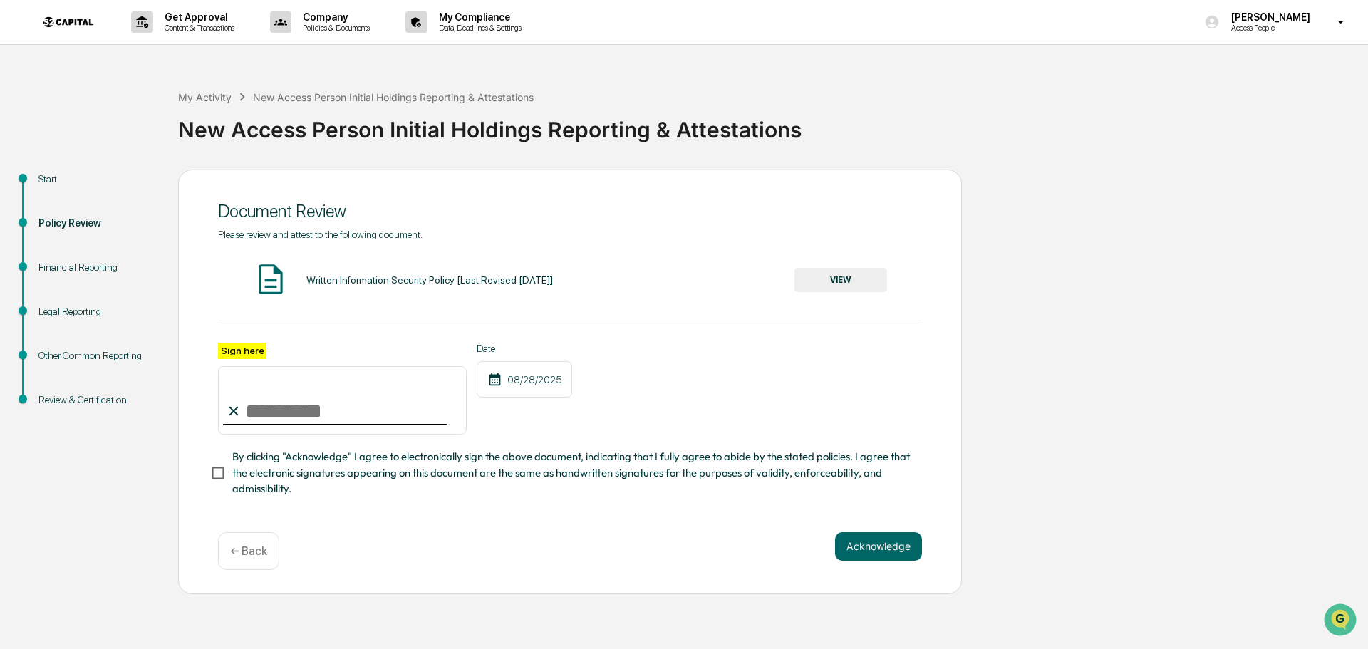
click at [267, 387] on input "Sign here" at bounding box center [342, 400] width 249 height 68
type input "**********"
click at [880, 561] on button "Acknowledge" at bounding box center [878, 546] width 87 height 29
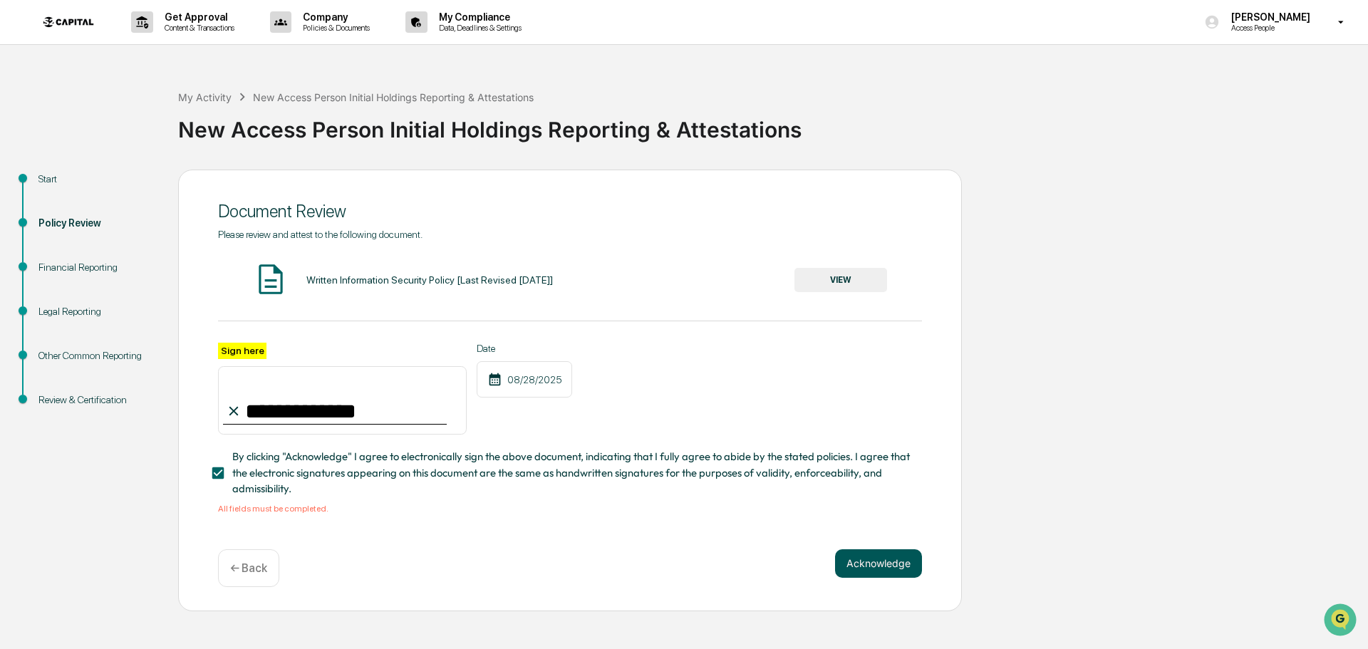
click at [889, 565] on button "Acknowledge" at bounding box center [878, 564] width 87 height 29
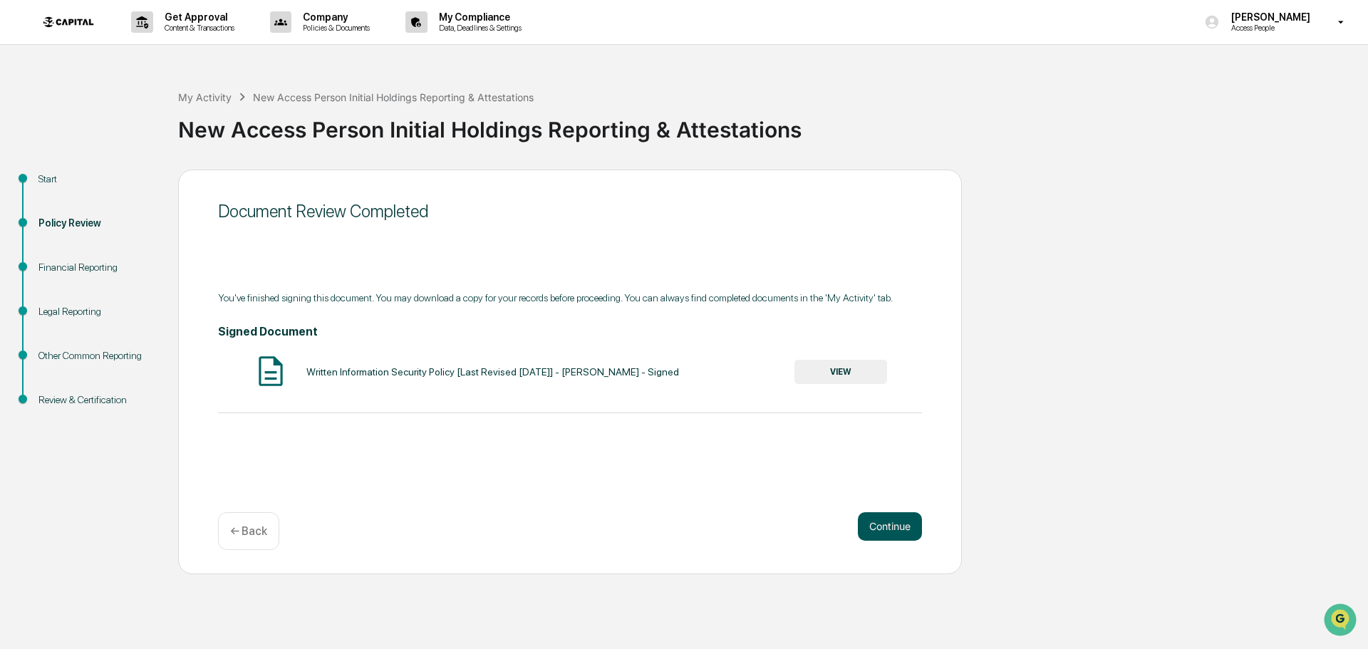
click at [909, 529] on button "Continue" at bounding box center [890, 526] width 64 height 29
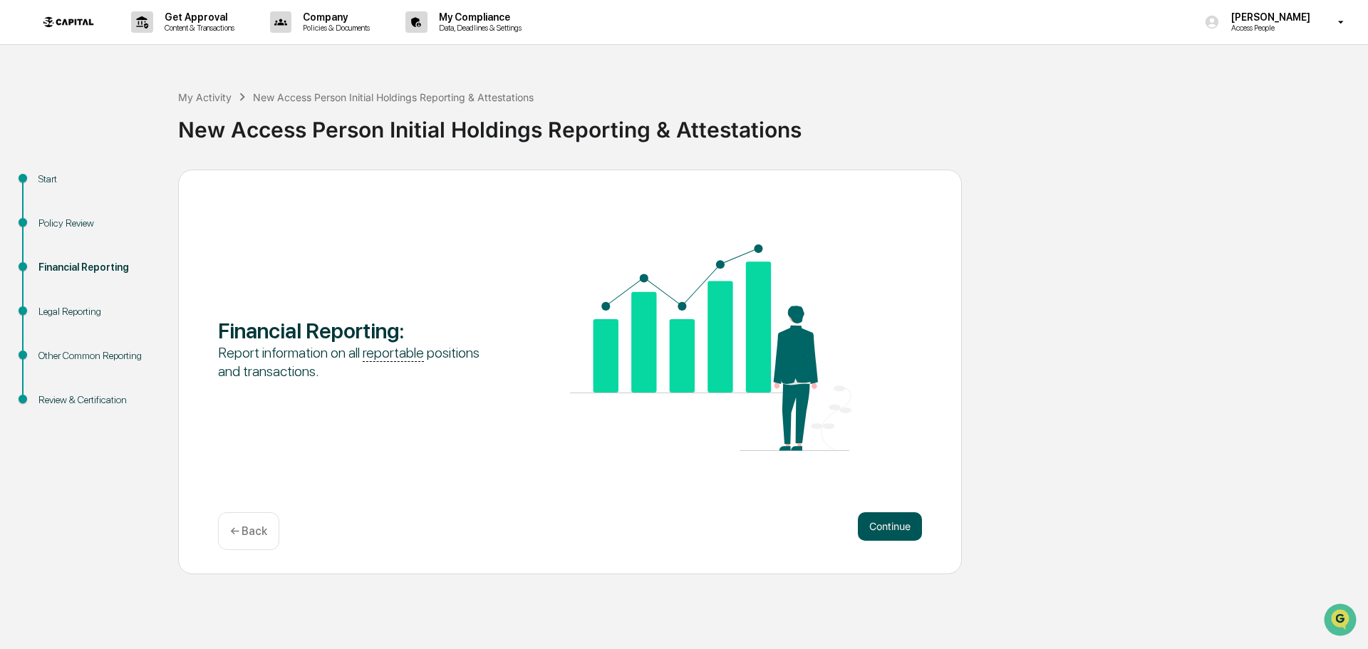
click at [895, 533] on button "Continue" at bounding box center [890, 526] width 64 height 29
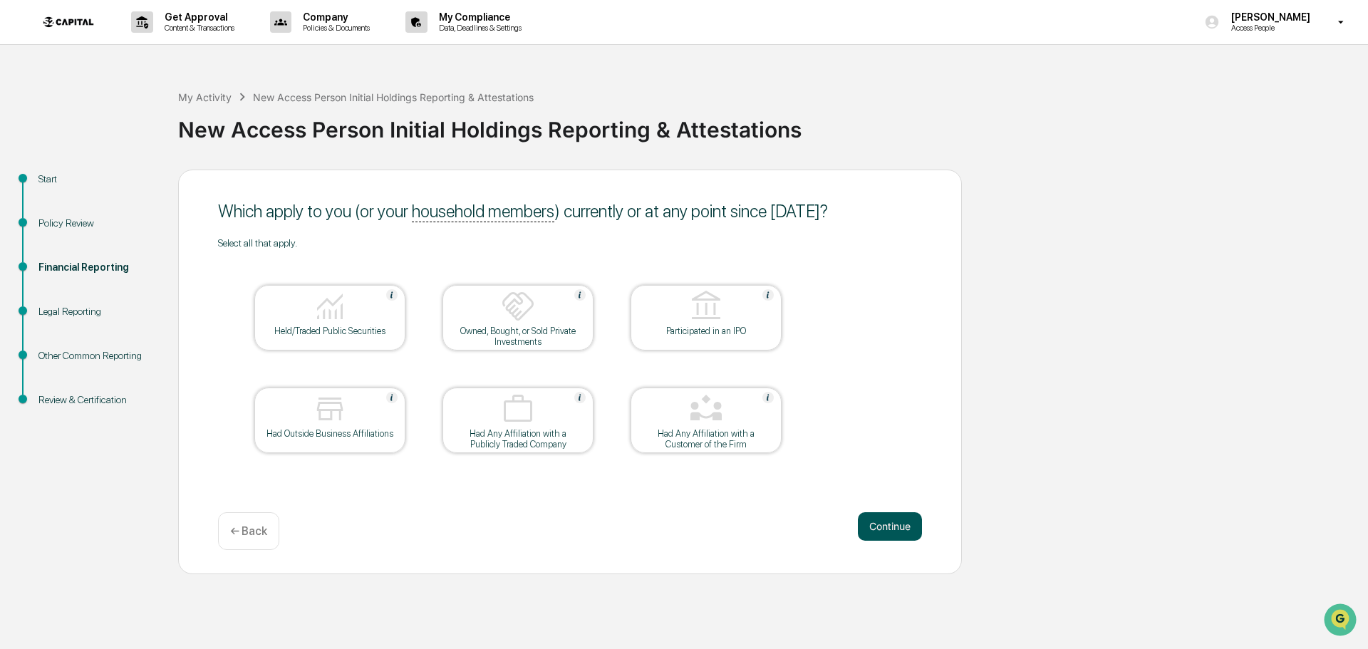
click at [895, 523] on button "Continue" at bounding box center [890, 526] width 64 height 29
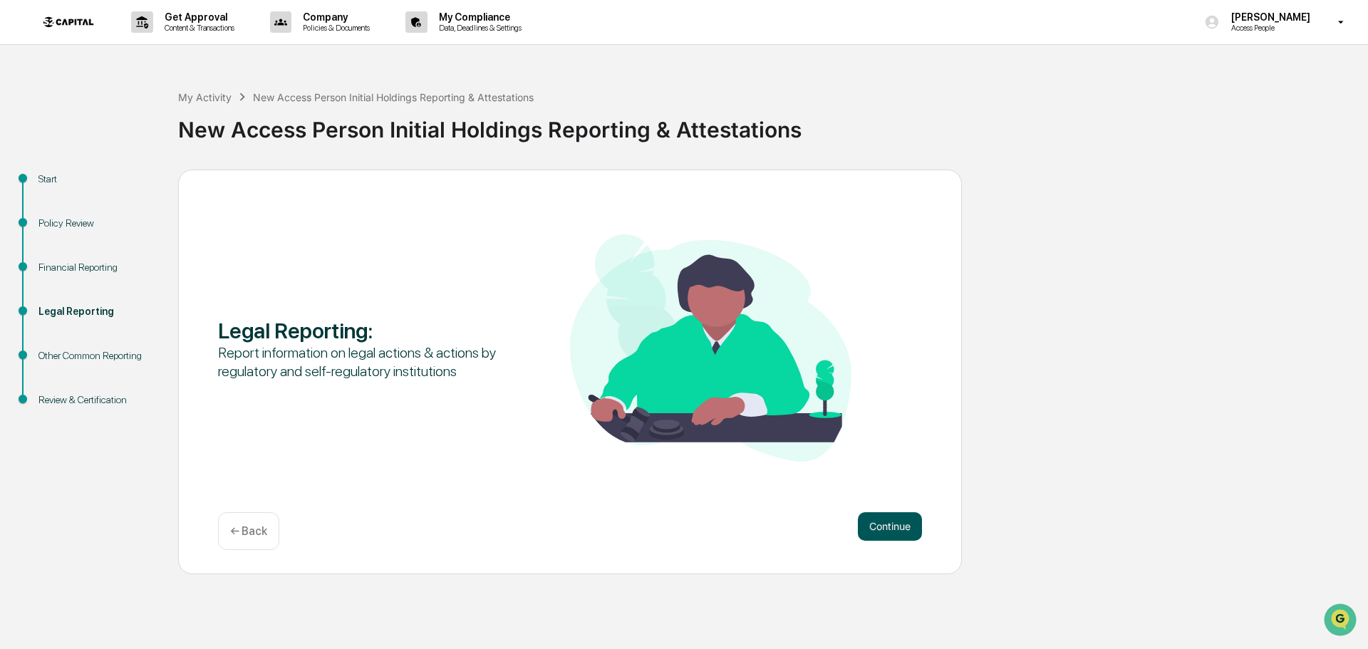
click at [883, 526] on button "Continue" at bounding box center [890, 526] width 64 height 29
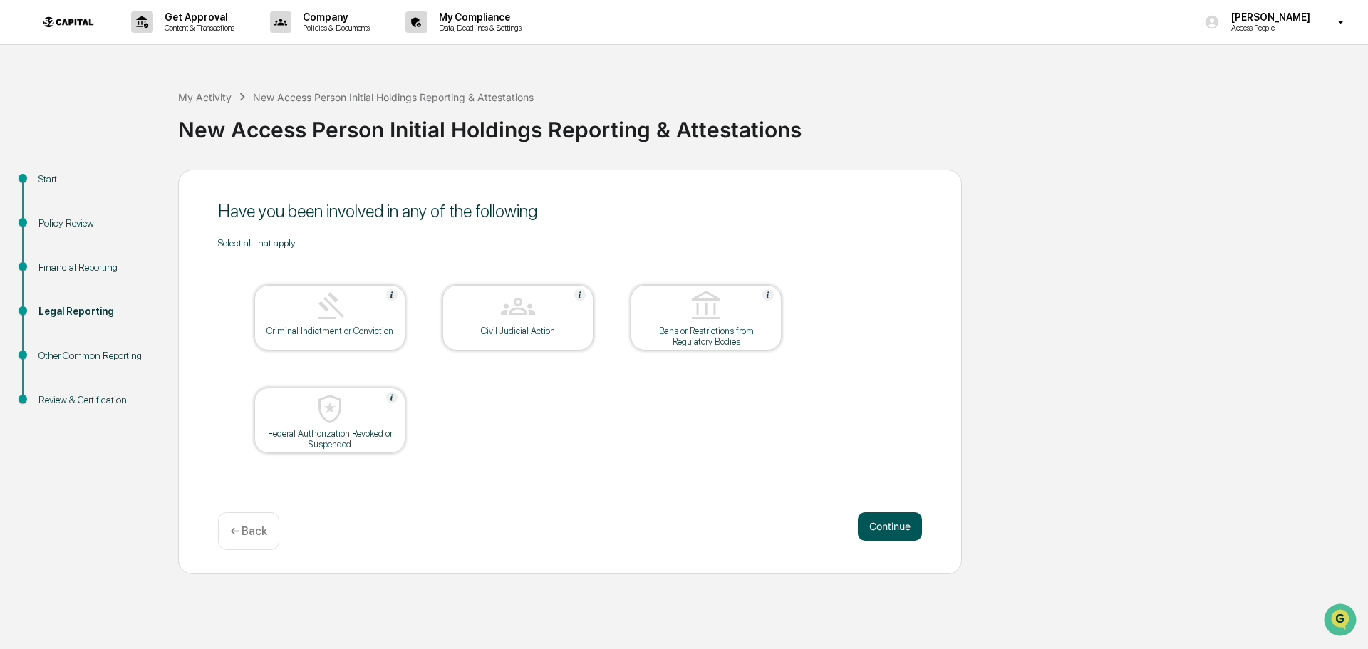
click at [867, 521] on button "Continue" at bounding box center [890, 526] width 64 height 29
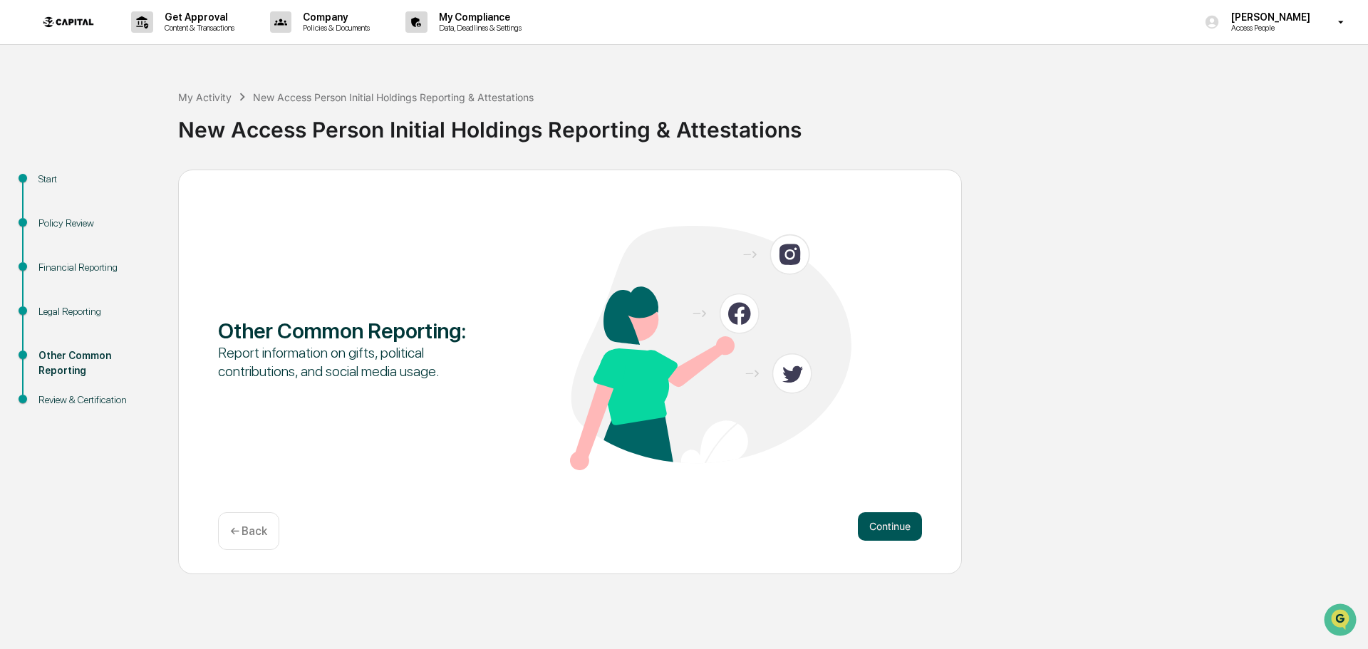
click at [872, 522] on button "Continue" at bounding box center [890, 526] width 64 height 29
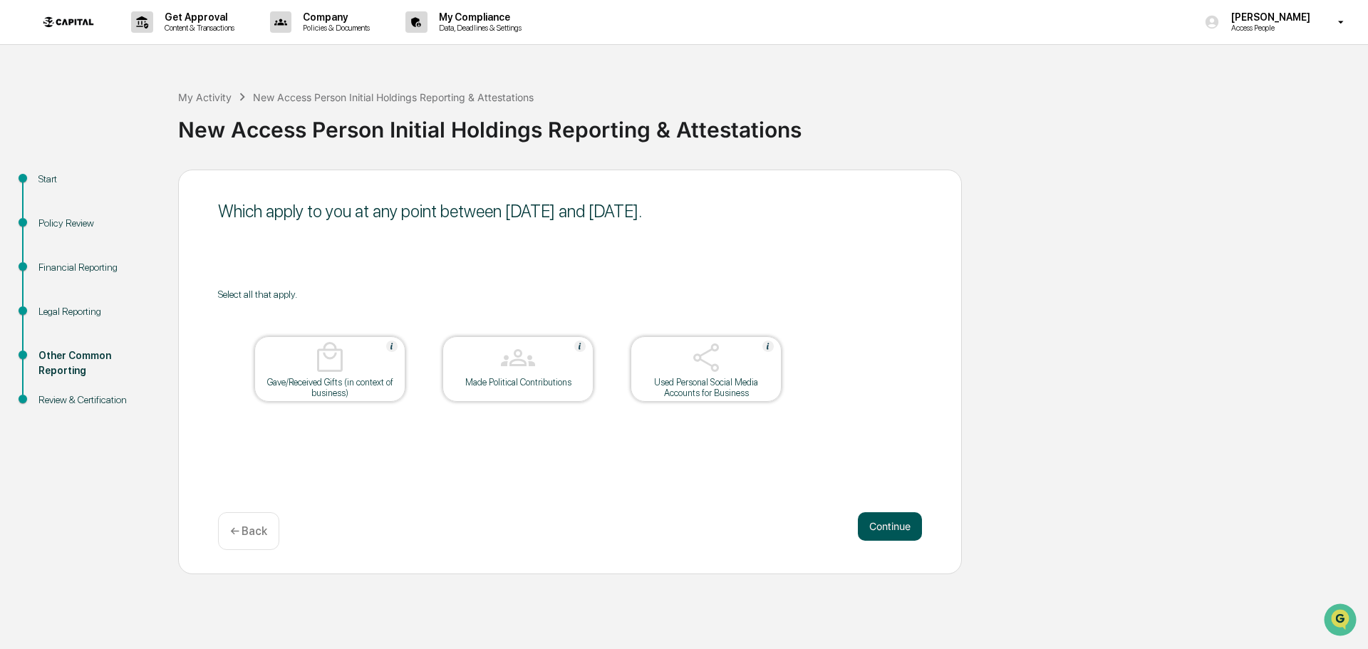
click at [877, 535] on button "Continue" at bounding box center [890, 526] width 64 height 29
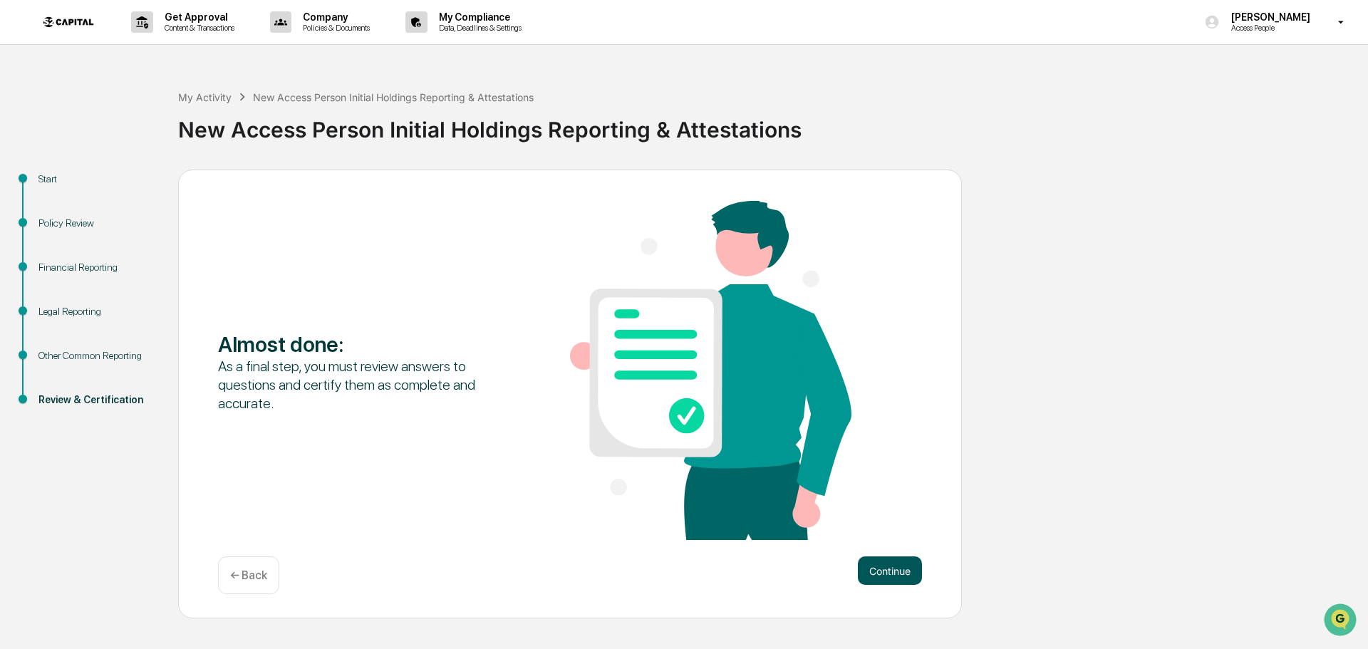
click at [897, 572] on button "Continue" at bounding box center [890, 571] width 64 height 29
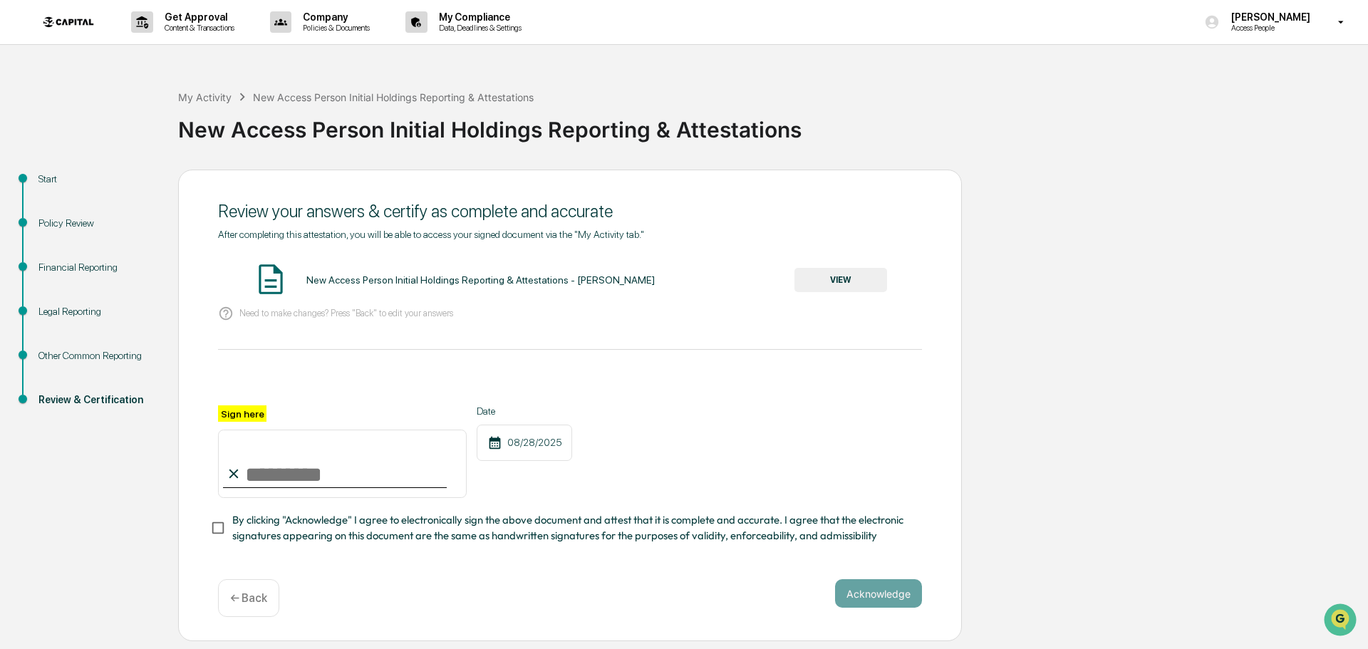
click at [874, 264] on div "New Access Person Initial Holdings Reporting & Attestations - [PERSON_NAME] VIEW" at bounding box center [570, 281] width 704 height 38
click at [865, 278] on button "VIEW" at bounding box center [841, 280] width 93 height 24
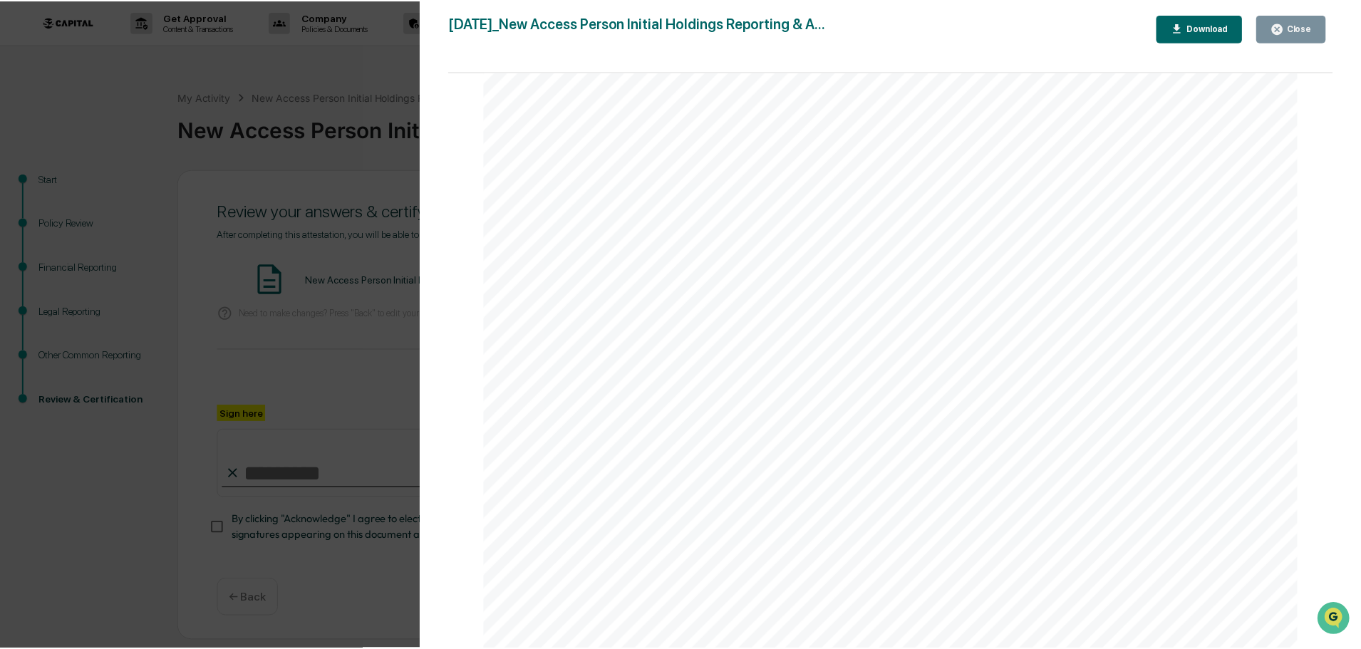
scroll to position [4224, 0]
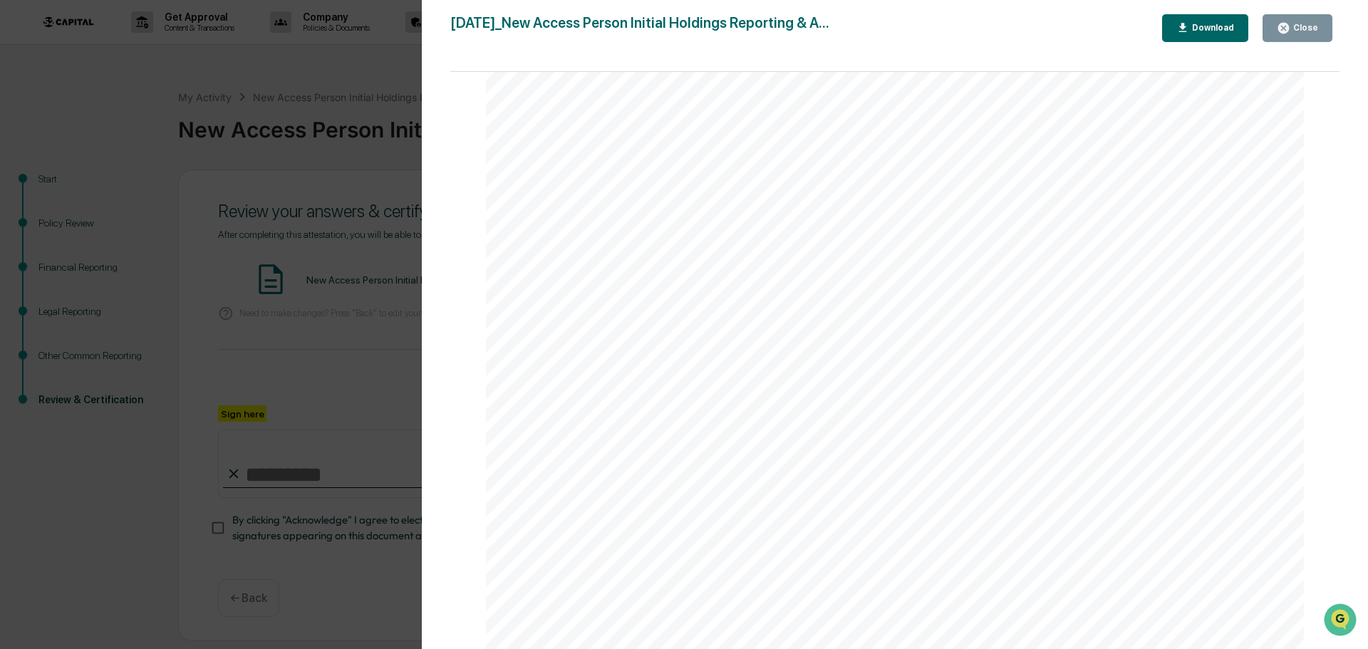
click at [1305, 21] on div "Close" at bounding box center [1297, 28] width 41 height 14
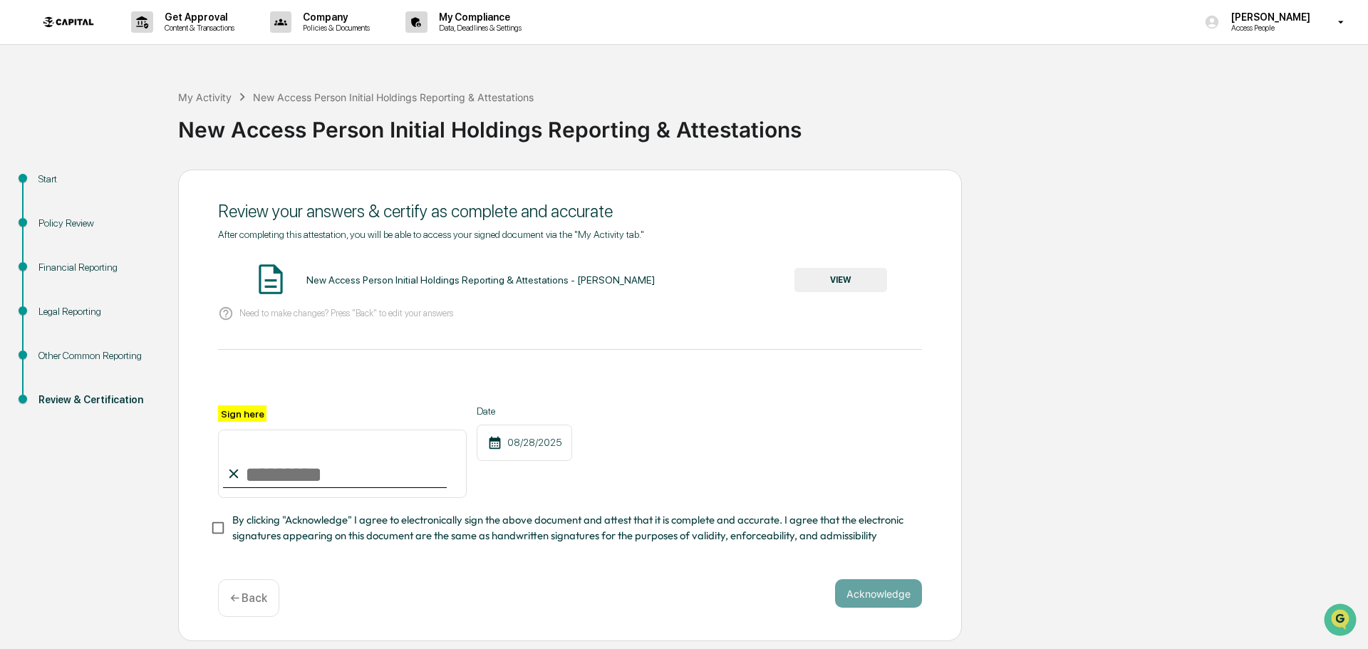
click at [337, 475] on input "Sign here" at bounding box center [342, 464] width 249 height 68
click at [304, 467] on input "Sign here" at bounding box center [342, 464] width 249 height 68
type input "**********"
click at [295, 528] on span "By clicking "Acknowledge" I agree to electronically sign the above document and…" at bounding box center [571, 528] width 679 height 32
click at [896, 601] on button "Acknowledge" at bounding box center [878, 593] width 87 height 29
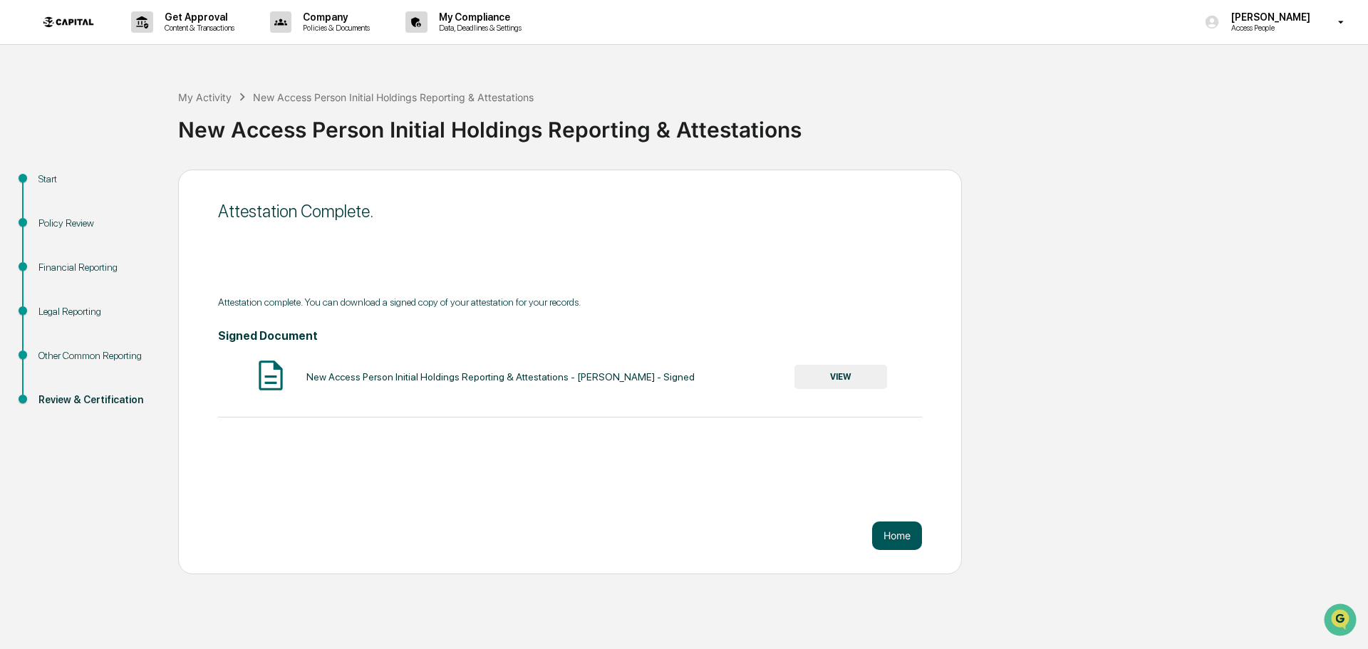
click at [911, 543] on button "Home" at bounding box center [897, 536] width 50 height 29
